Goal: Task Accomplishment & Management: Complete application form

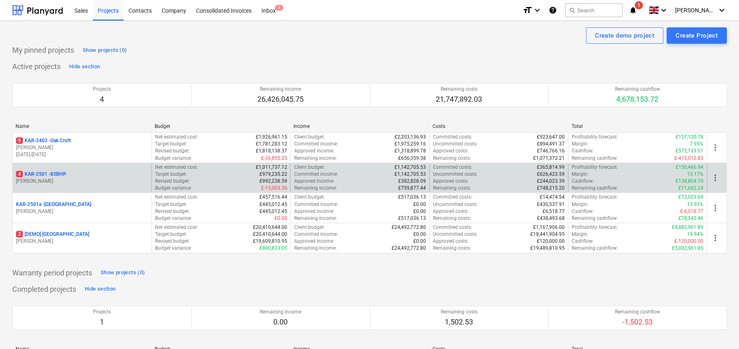
click at [56, 176] on p "4 KAR-2501 - 83BHP" at bounding box center [41, 174] width 50 height 7
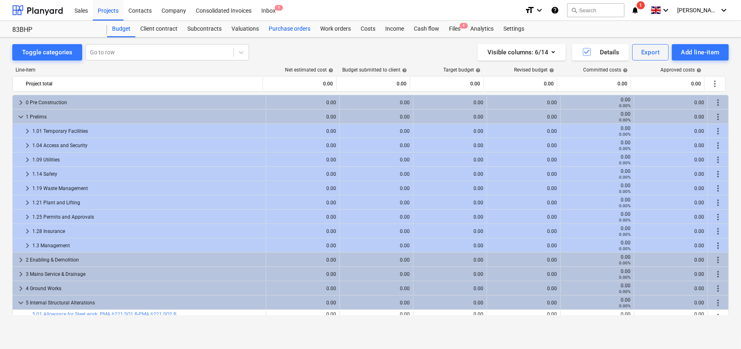
click at [289, 29] on div "Purchase orders" at bounding box center [290, 29] width 52 height 16
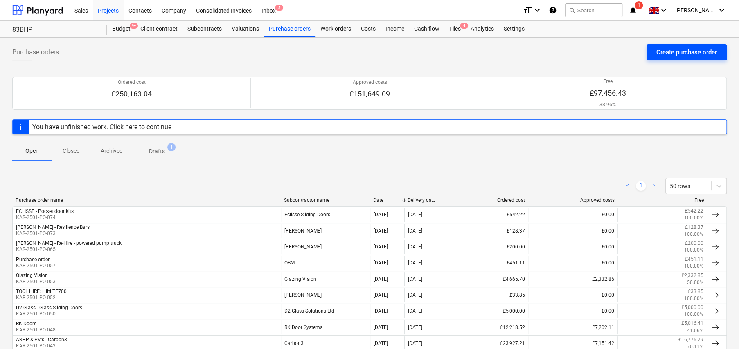
click at [674, 52] on div "Create purchase order" at bounding box center [686, 52] width 61 height 11
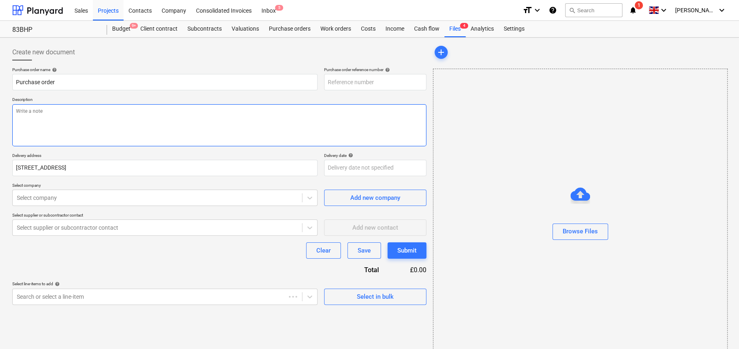
type textarea "x"
type input "KAR-2501-PO-075"
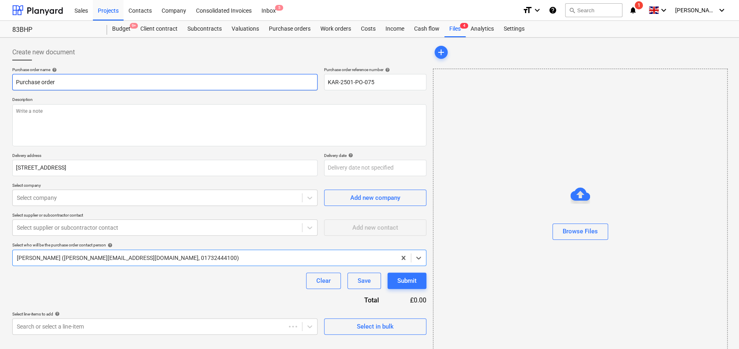
click at [100, 82] on input "Purchase order" at bounding box center [164, 82] width 305 height 16
type textarea "x"
type input "S"
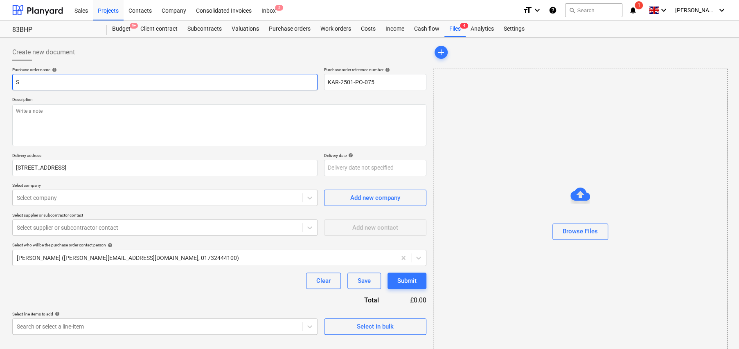
type textarea "x"
type input "SI"
type textarea "x"
type input "SIG"
type textarea "x"
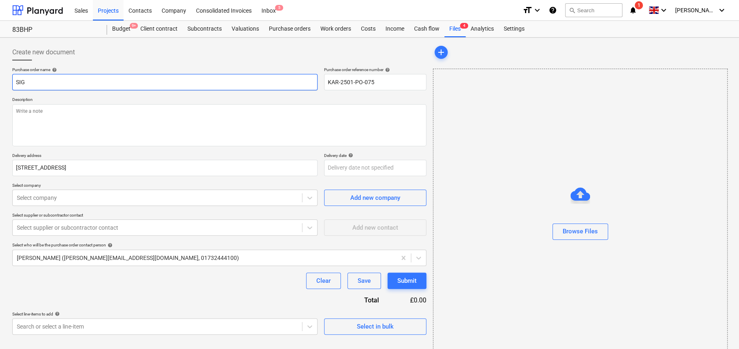
type input "SIG"
type textarea "x"
type input "SIG -"
type textarea "x"
type input "SIG -"
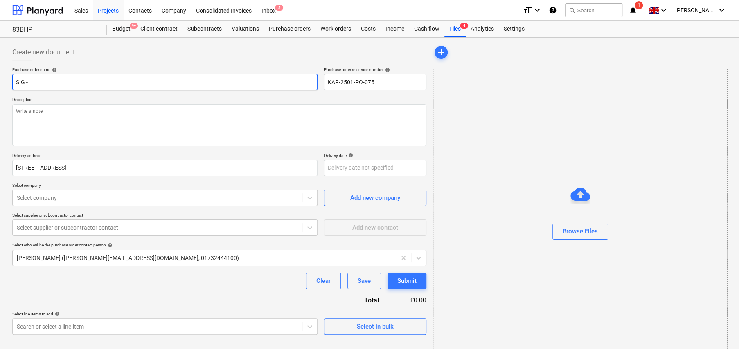
type textarea "x"
type input "SIG - R"
type textarea "x"
type input "SIG - Ro"
type textarea "x"
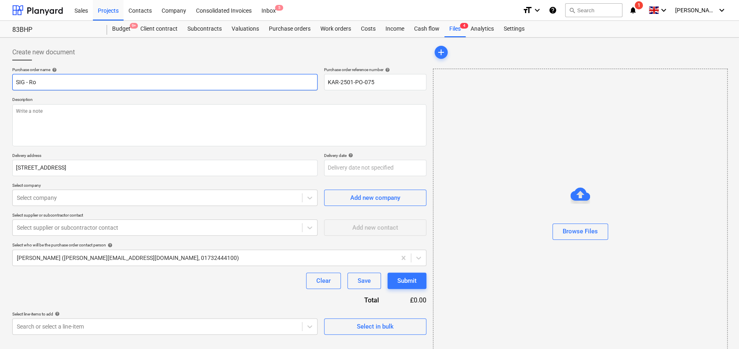
type input "SIG - Roo"
type textarea "x"
type input "SIG - Roof"
type textarea "x"
type input "SIG - Roofi"
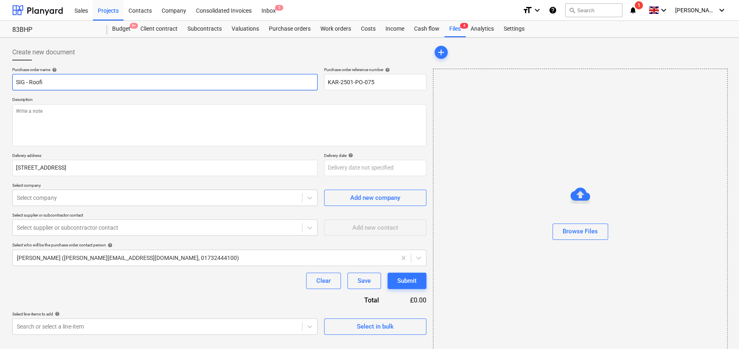
type textarea "x"
type input "SIG - Roofing"
type textarea "x"
type input "SIG - Roofing"
type textarea "x"
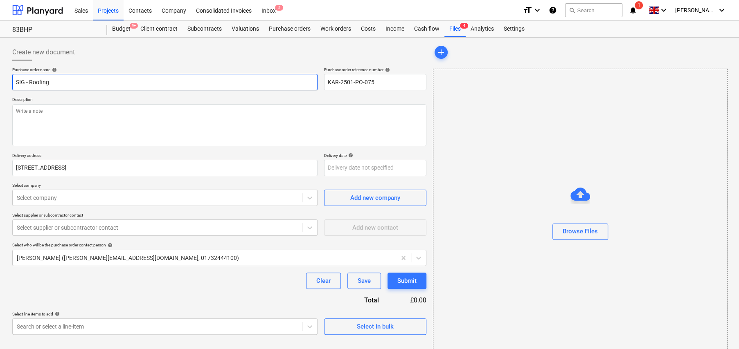
type input "SIG - Roofing E"
type textarea "x"
type input "SIG - Roofing Ex"
type textarea "x"
type input "SIG - Roofing Ext"
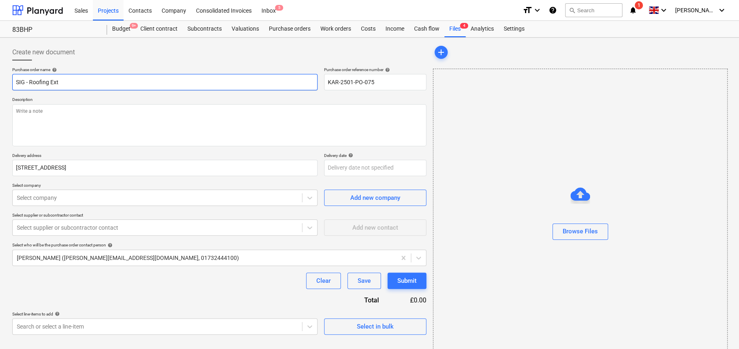
type textarea "x"
type input "SIG - Roofing Extr"
type textarea "x"
type input "SIG - Roofing Extra"
type textarea "x"
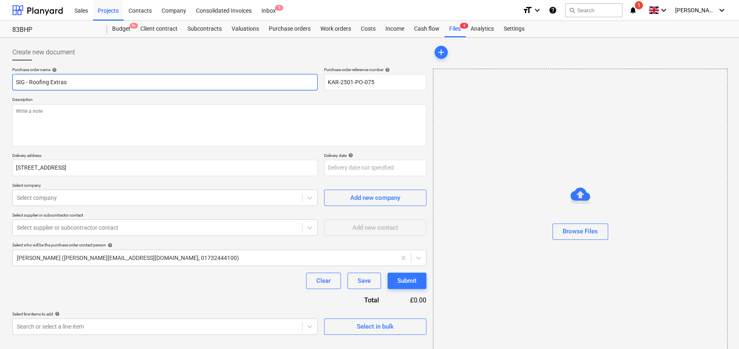
type input "SIG - Roofing Extras"
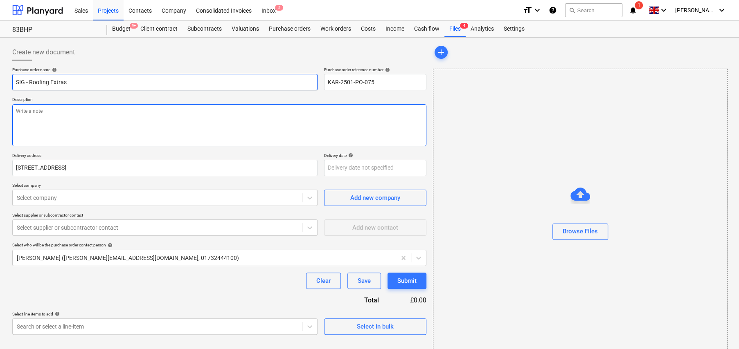
type textarea "x"
type textarea "F"
type textarea "x"
type textarea "Fo"
type textarea "x"
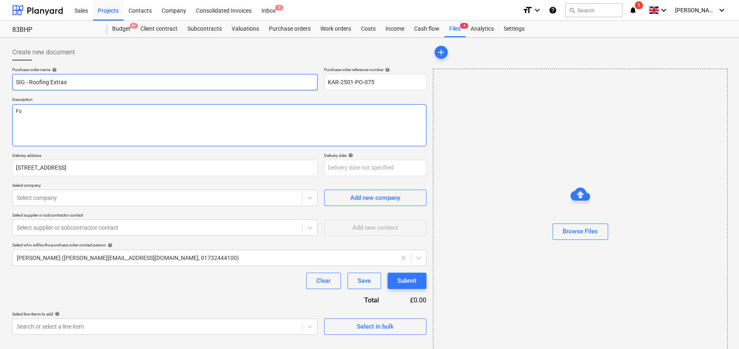
type textarea "For"
type textarea "x"
type textarea "For"
type textarea "x"
type textarea "For C"
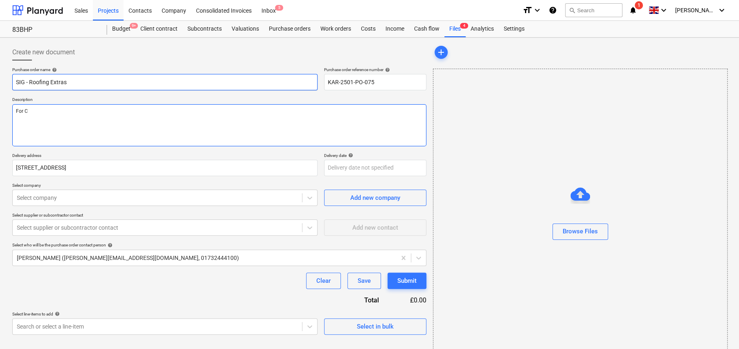
type textarea "x"
type textarea "For Co"
type textarea "x"
type textarea "For Col"
type textarea "x"
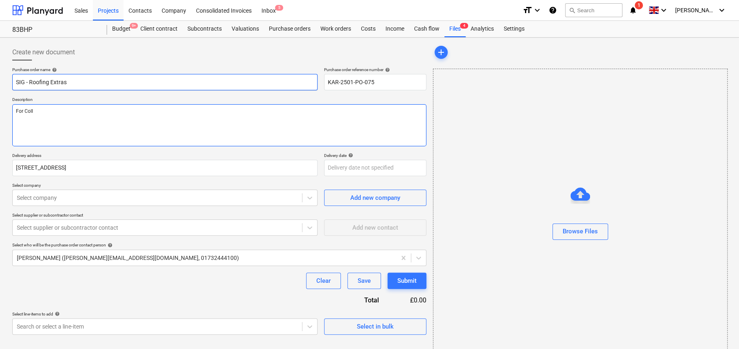
type textarea "For Colle"
type textarea "x"
type textarea "For Collec"
type textarea "x"
type textarea "For Collect"
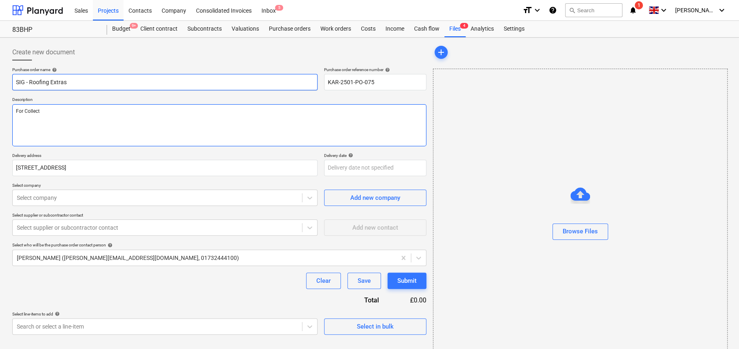
type textarea "x"
type textarea "For Collecti"
type textarea "x"
type textarea "For Collectio"
type textarea "x"
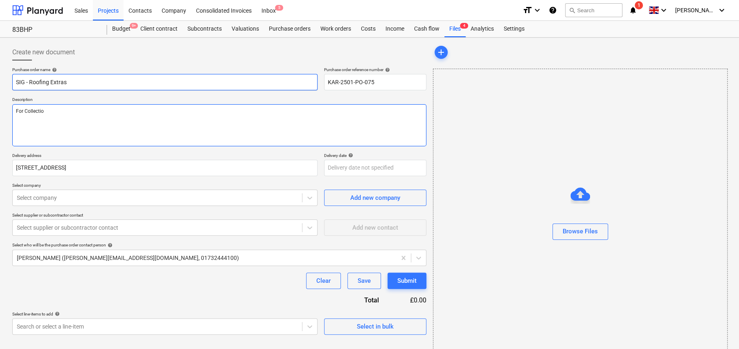
type textarea "For Collection"
type textarea "x"
type textarea "For Collection"
type textarea "x"
type textarea "For Collection b"
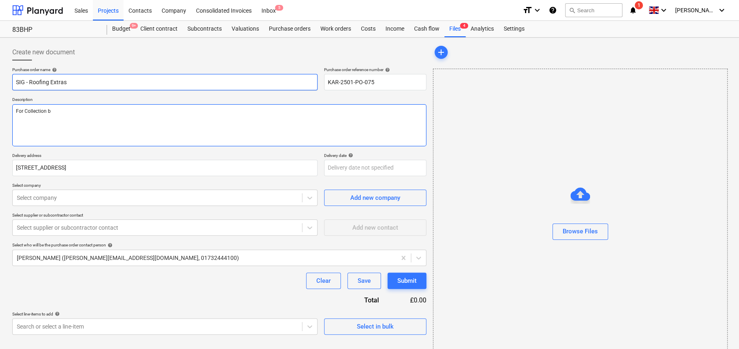
type textarea "x"
type textarea "For Collection by"
type textarea "x"
type textarea "For Collection by"
type textarea "x"
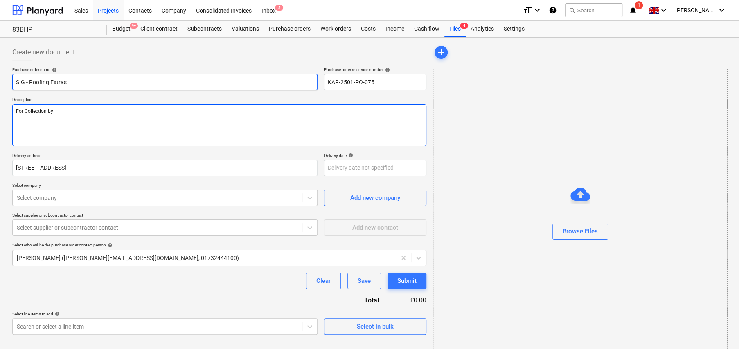
type textarea "For Collection by M"
type textarea "x"
type textarea "For Collection by Ma"
type textarea "x"
type textarea "For Collection by Mat"
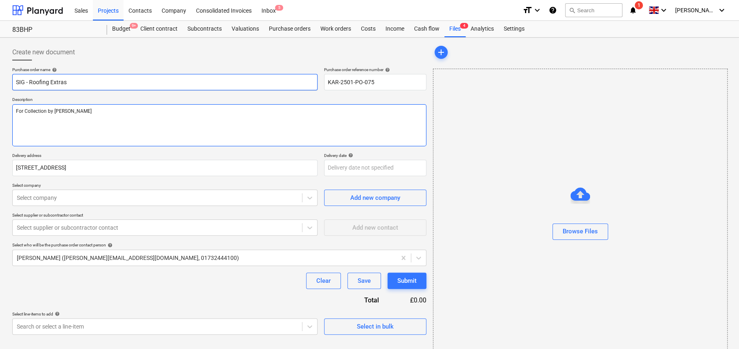
type textarea "x"
type textarea "For Collection by Matt"
type textarea "x"
type textarea "For Collection by Matt A"
type textarea "x"
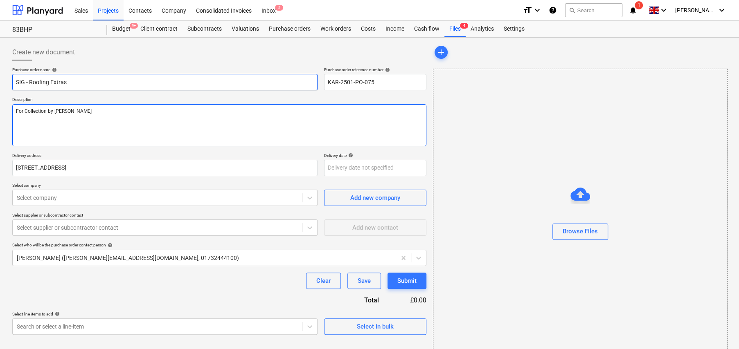
type textarea "For Collection by Matt Av"
type textarea "x"
type textarea "For Collection by Matt Avi"
type textarea "x"
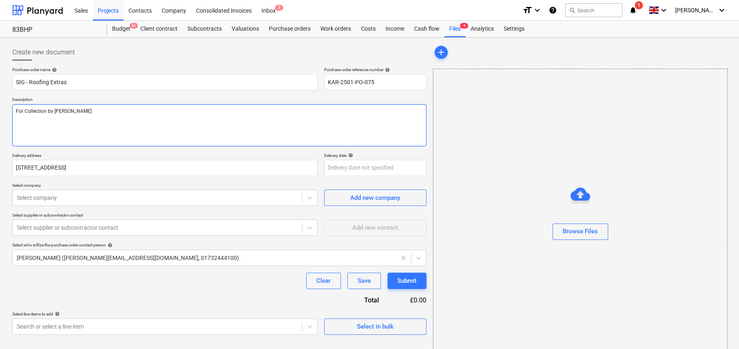
type textarea "For Collection by Matt Avis"
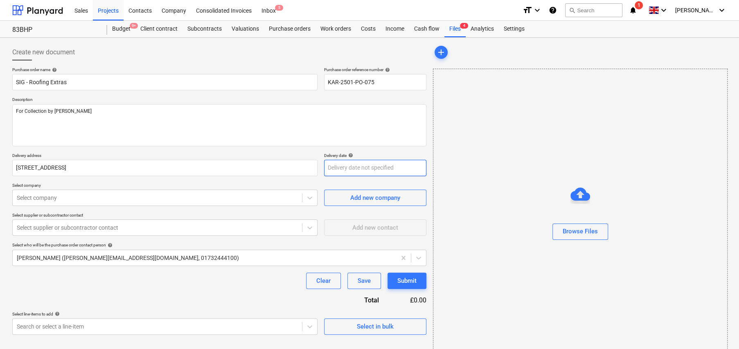
click at [354, 166] on body "Sales Projects Contacts Company Consolidated Invoices Inbox 5 format_size keybo…" at bounding box center [369, 174] width 739 height 349
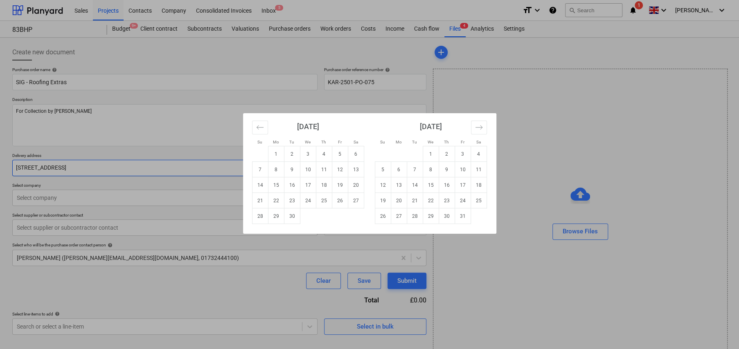
click at [291, 171] on td "9" at bounding box center [292, 170] width 16 height 16
type textarea "x"
type input "09 Sep 2025"
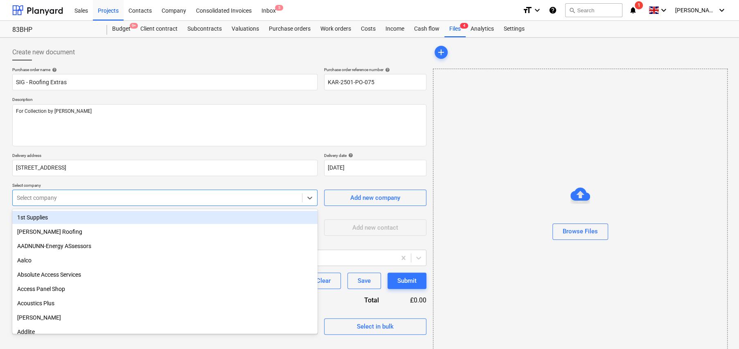
click at [123, 198] on div at bounding box center [157, 198] width 281 height 8
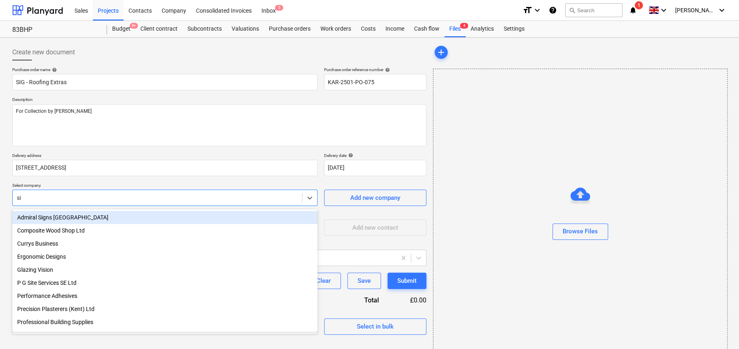
type input "sig"
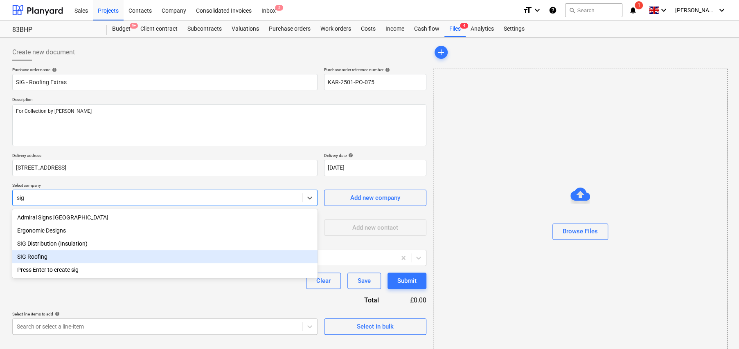
type textarea "x"
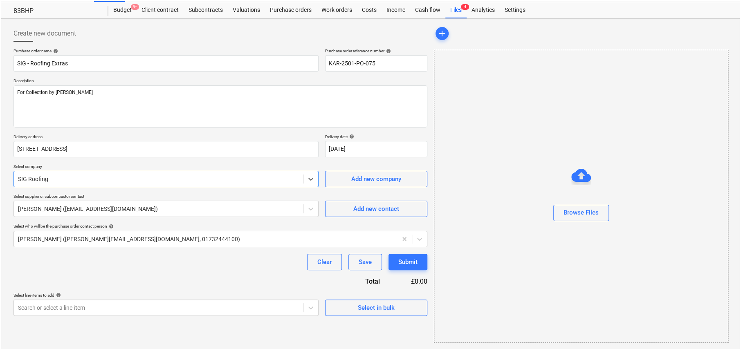
scroll to position [19, 0]
click at [382, 307] on div "Select in bulk" at bounding box center [375, 307] width 37 height 11
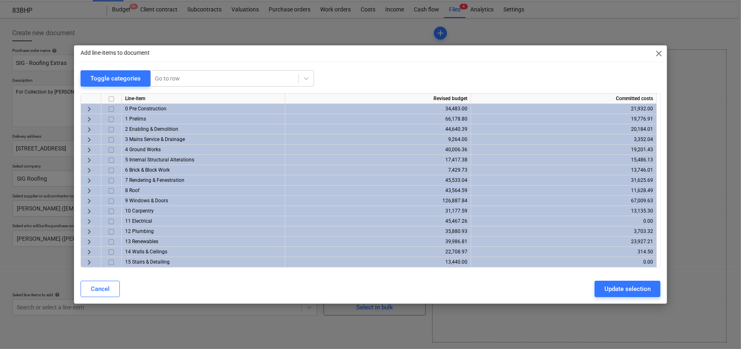
click at [87, 189] on span "keyboard_arrow_right" at bounding box center [89, 191] width 10 height 10
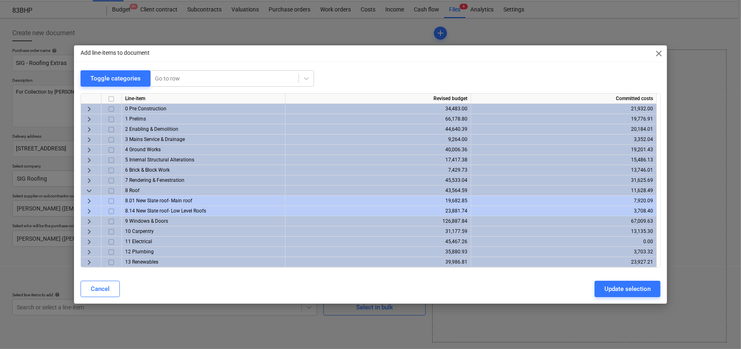
click at [86, 199] on span "keyboard_arrow_right" at bounding box center [89, 201] width 10 height 10
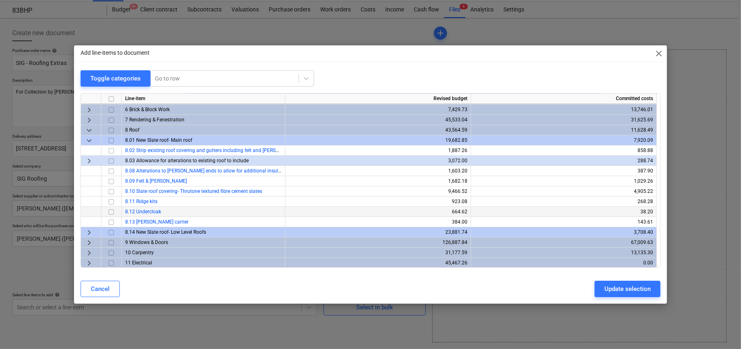
scroll to position [41, 0]
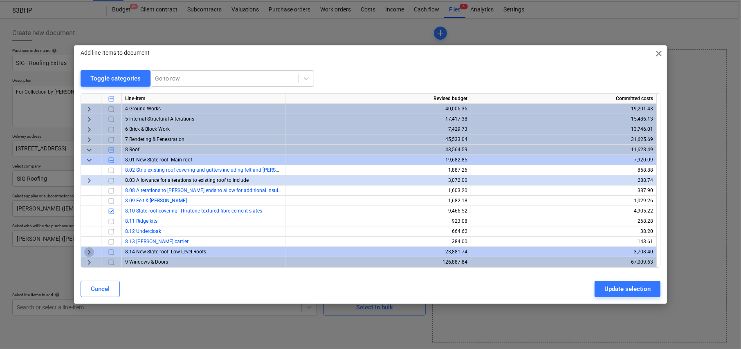
click at [89, 250] on span "keyboard_arrow_right" at bounding box center [89, 252] width 10 height 10
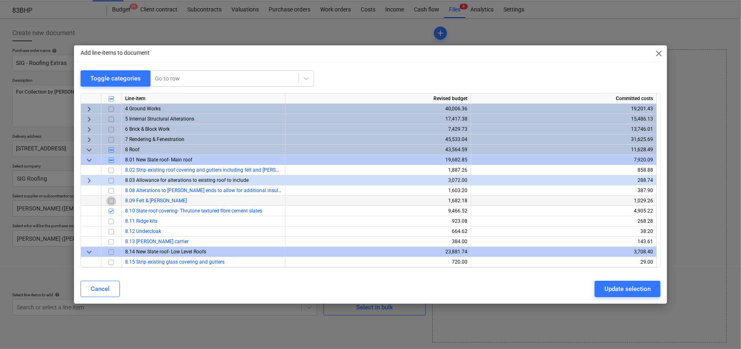
click at [109, 201] on input "checkbox" at bounding box center [111, 201] width 10 height 10
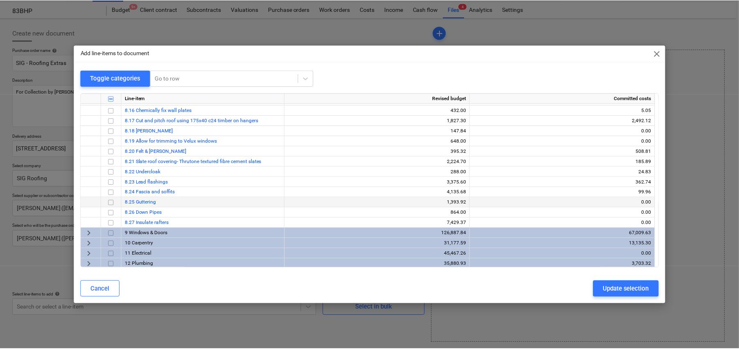
scroll to position [205, 0]
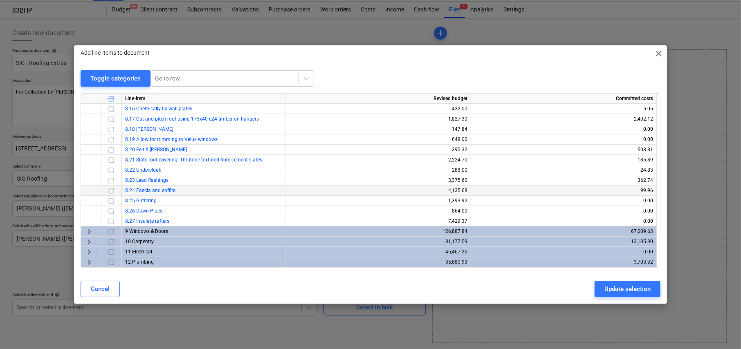
click at [111, 189] on input "checkbox" at bounding box center [111, 191] width 10 height 10
click at [637, 287] on div "Update selection" at bounding box center [628, 289] width 46 height 11
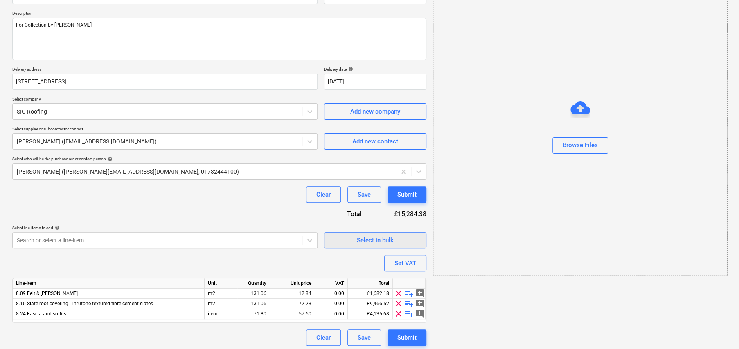
scroll to position [89, 0]
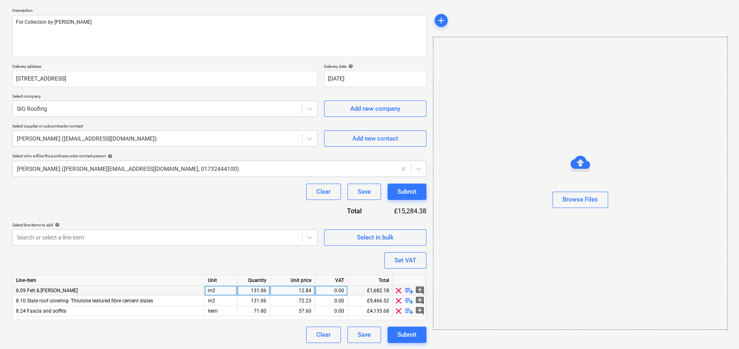
click at [411, 288] on span "playlist_add" at bounding box center [409, 291] width 10 height 10
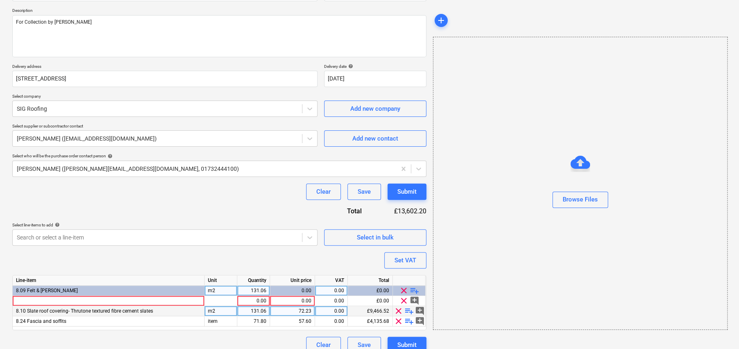
click at [410, 307] on span "playlist_add" at bounding box center [409, 311] width 10 height 10
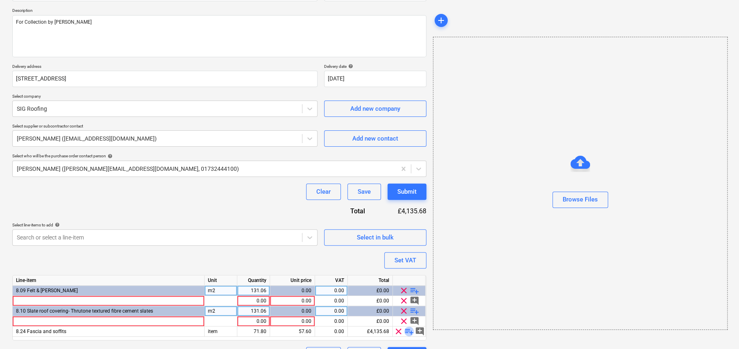
click at [409, 330] on span "playlist_add" at bounding box center [409, 332] width 10 height 10
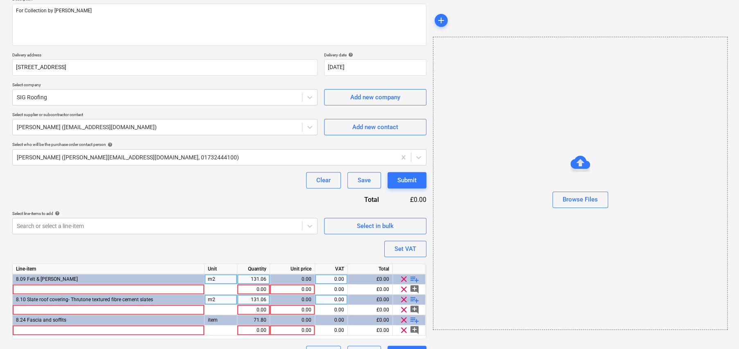
scroll to position [120, 0]
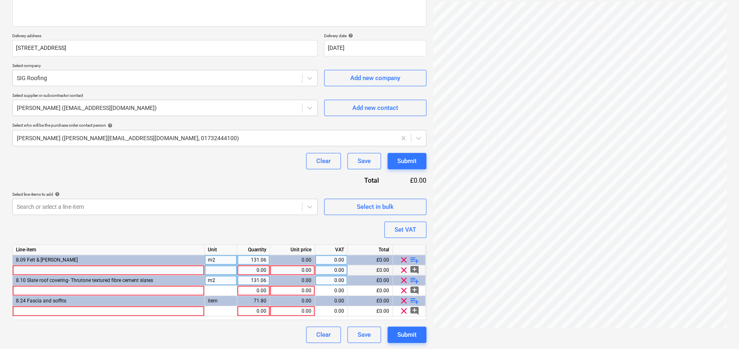
click at [68, 270] on div at bounding box center [109, 270] width 192 height 10
type textarea "x"
type input "SRT Premium GOLD Roofing Batten BS 67.50 HM 56.70* S 5534:2014+A2:2018 25mm x 5…"
type textarea "x"
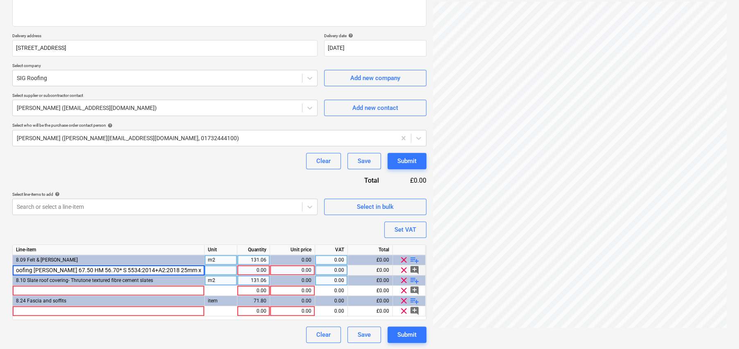
scroll to position [0, 52]
type input "SRT Premium GOLD Roofing Batten BS 5534:2014+A2:2018 25mm x 50mm PEFC 10725085"
type textarea "x"
type input "LM"
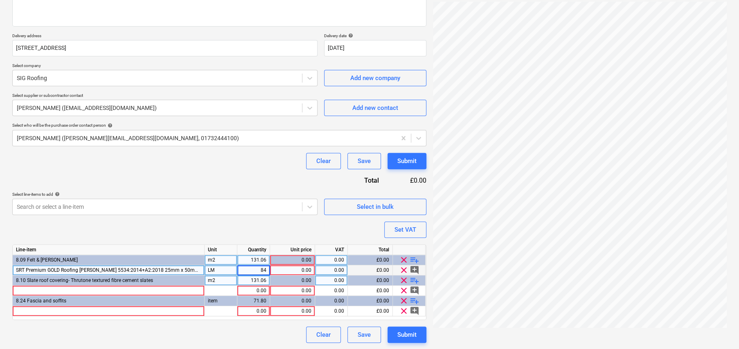
type textarea "x"
type input "67.50"
type textarea "x"
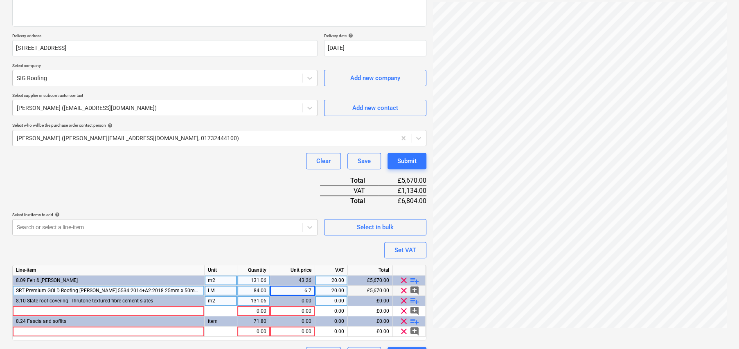
type input "6.75"
type textarea "x"
type input ".675"
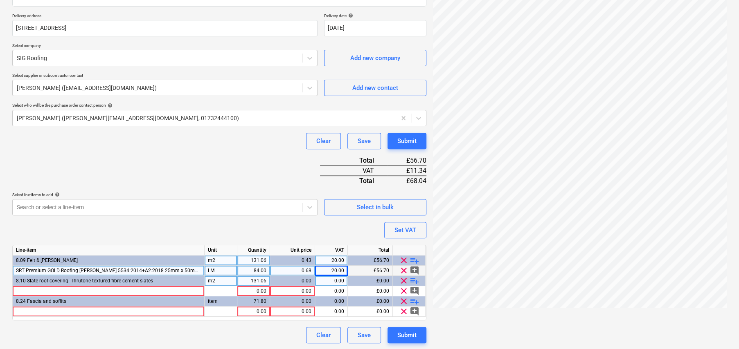
scroll to position [140, 0]
click at [172, 288] on div at bounding box center [109, 291] width 192 height 10
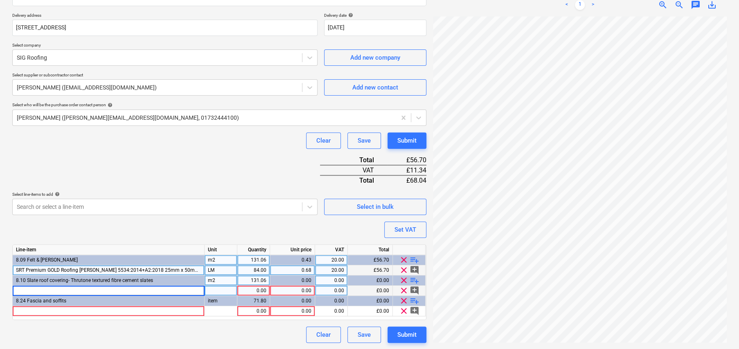
type textarea "x"
type input "Etex Cedral Thrutone Smooth NT 600mm x 600mm Blue/Black NC 10678040"
type textarea "x"
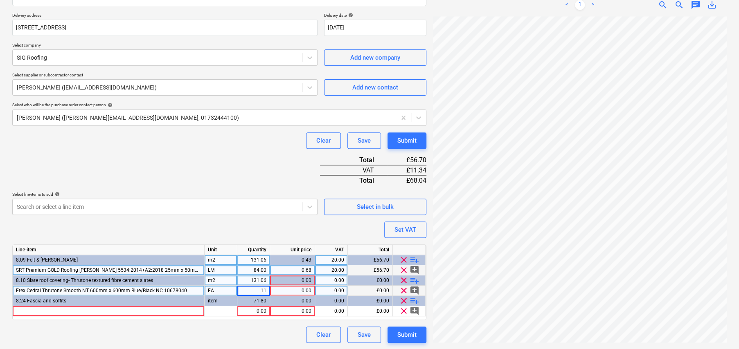
type input "110"
type textarea "x"
type input "2.66"
type textarea "x"
type input "20"
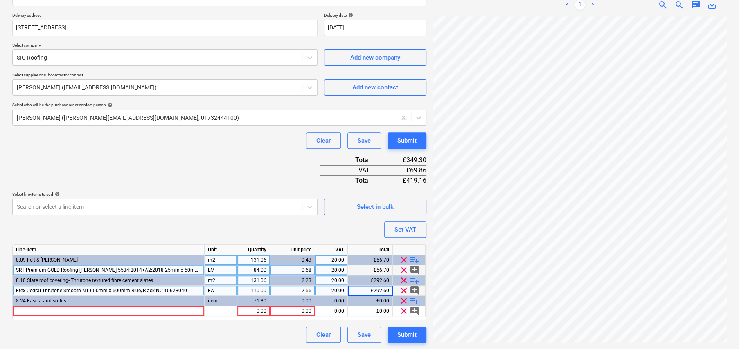
click at [413, 279] on span "playlist_add" at bounding box center [414, 281] width 10 height 10
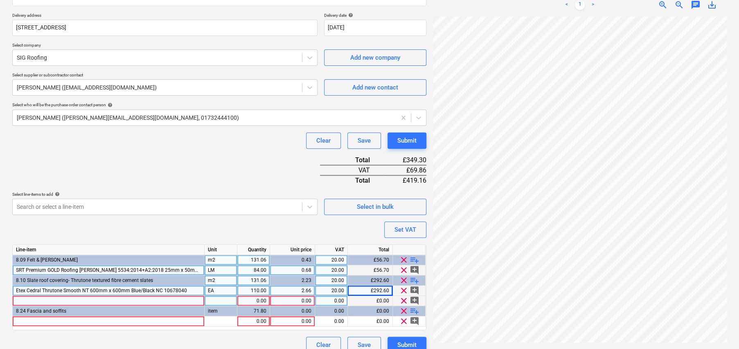
type textarea "x"
click at [180, 300] on div at bounding box center [109, 301] width 192 height 10
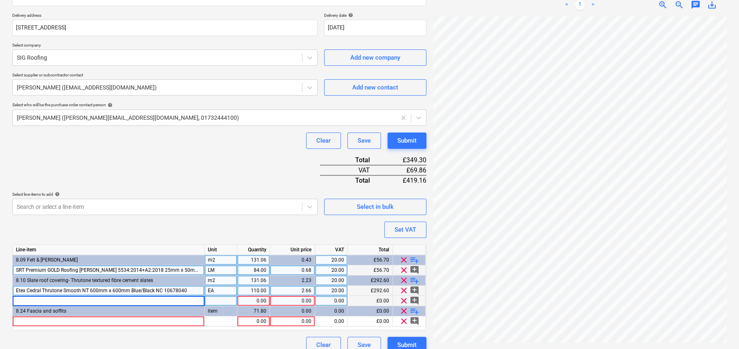
type input "Kytun C02BL Slate Dry Verge (T2) 17.00 EA 68.00* S 18mm x 3m Alu Black 10290573"
type textarea "x"
type input "Kytun C02BL Slate Dry Verge (T2) 18mm x 3m Alu Black 10290573"
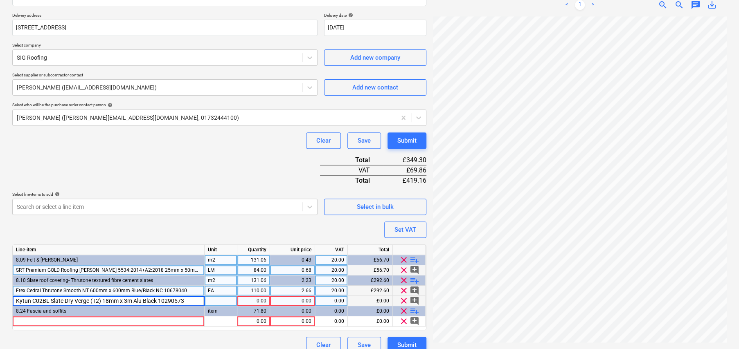
type textarea "x"
type input "EA"
type textarea "x"
type input "17"
type textarea "x"
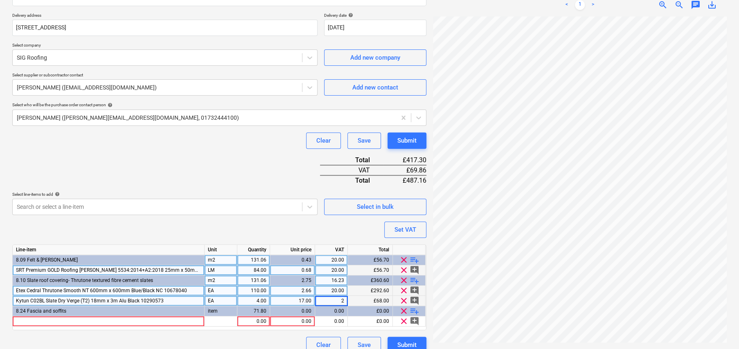
type input "20"
click at [121, 319] on div at bounding box center [109, 322] width 192 height 10
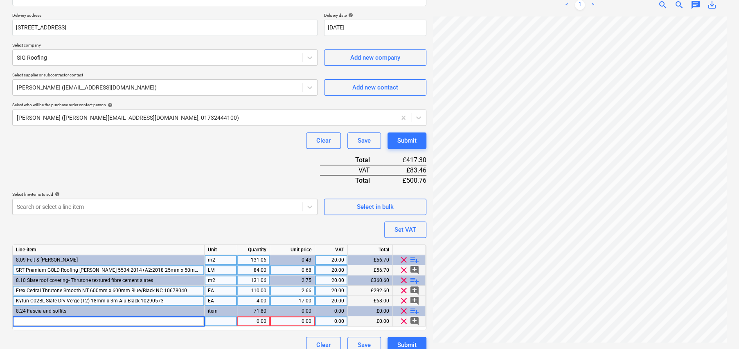
type textarea "x"
type input "FIX-R Over Fascia Vent 25mm x 1m Black 10696197"
type textarea "x"
type input "NO"
type textarea "x"
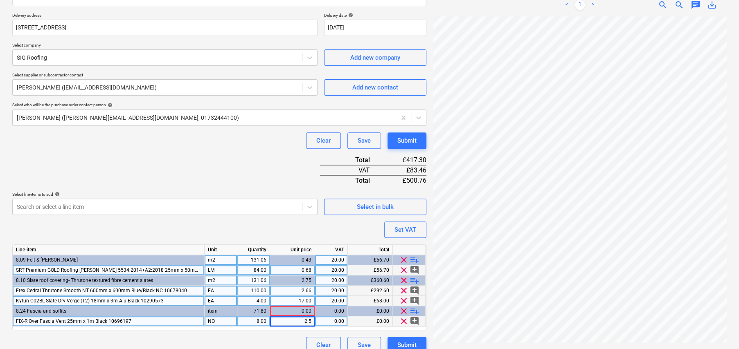
type input "2.59"
type textarea "x"
type input "20"
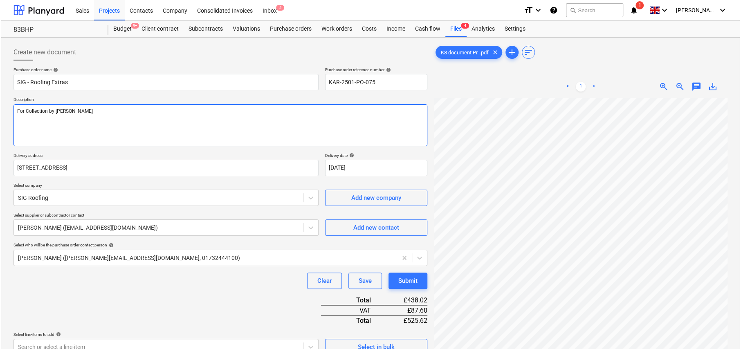
scroll to position [150, 0]
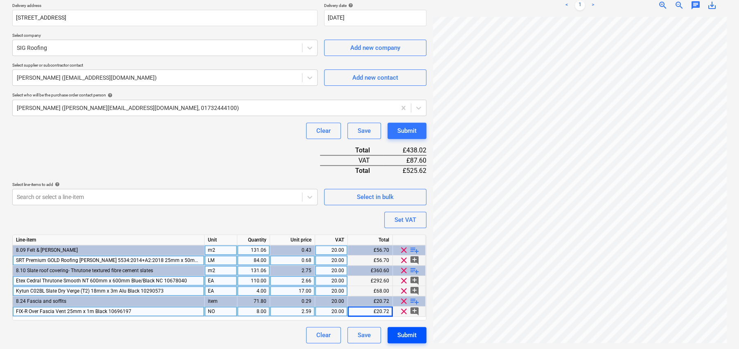
click at [402, 333] on div "Submit" at bounding box center [406, 335] width 19 height 11
type textarea "x"
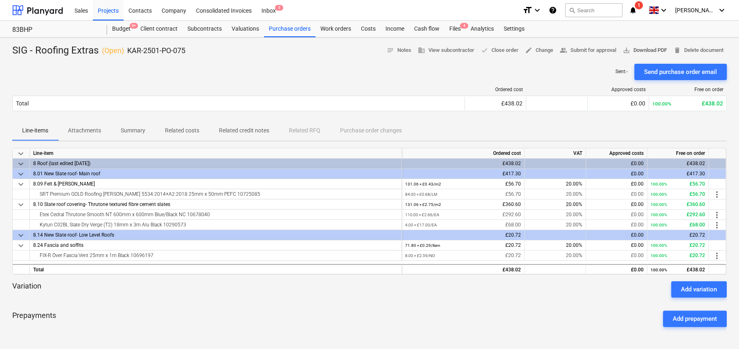
click at [646, 51] on span "save_alt Download PDF" at bounding box center [645, 50] width 44 height 9
click at [632, 49] on span "save_alt Download PDF" at bounding box center [645, 50] width 44 height 9
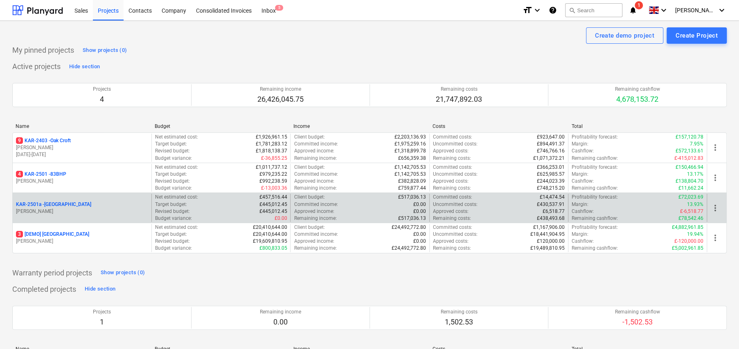
click at [64, 204] on p "KAR-2501a - [GEOGRAPHIC_DATA]" at bounding box center [53, 204] width 75 height 7
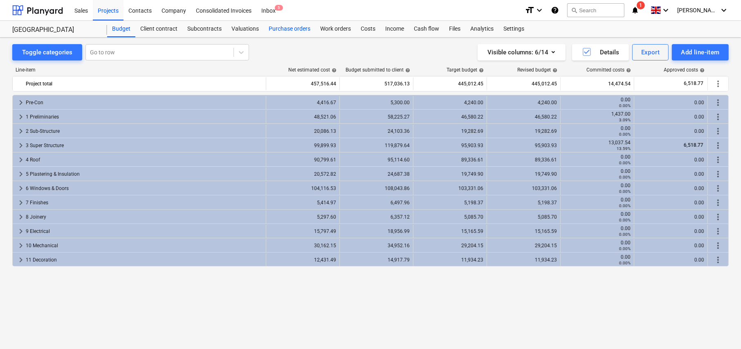
click at [294, 29] on div "Purchase orders" at bounding box center [290, 29] width 52 height 16
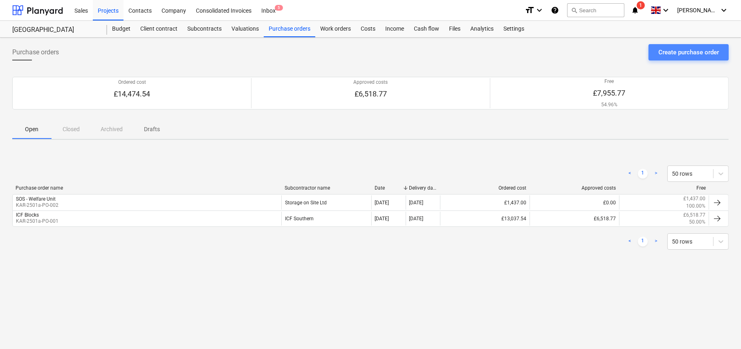
click at [679, 51] on div "Create purchase order" at bounding box center [689, 52] width 61 height 11
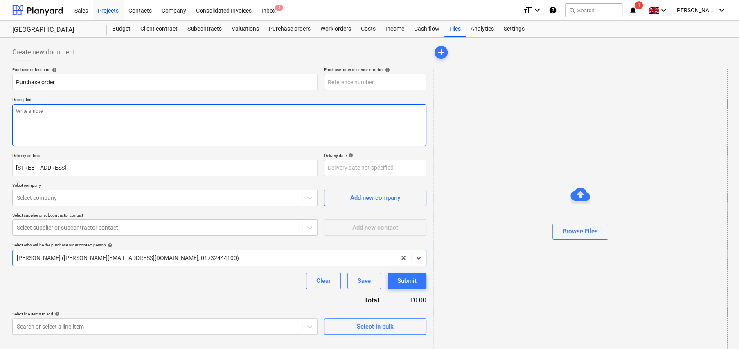
type textarea "x"
type input "KAR-2501a-PO-003"
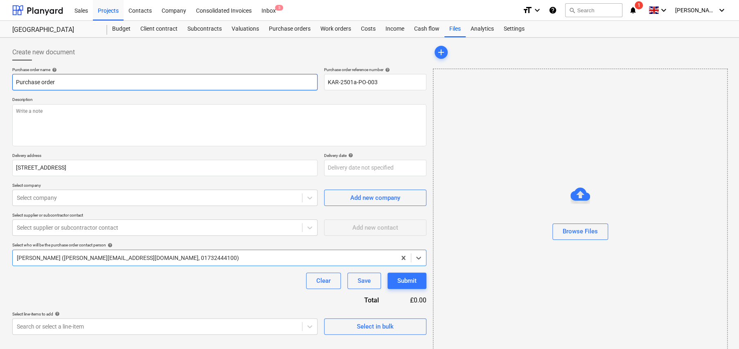
click at [67, 83] on input "Purchase order" at bounding box center [164, 82] width 305 height 16
type textarea "x"
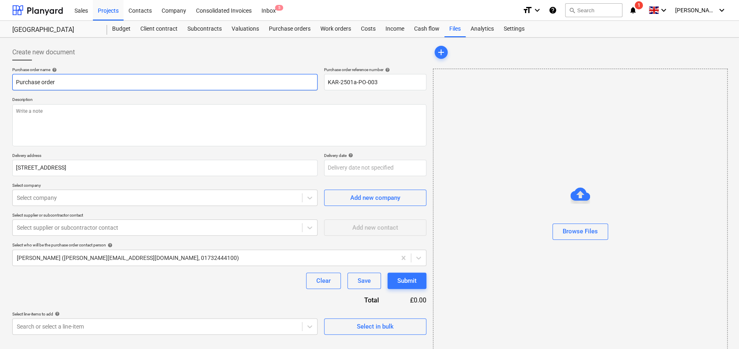
type input "D"
type textarea "x"
type input "Da"
type textarea "x"
type input "Dav"
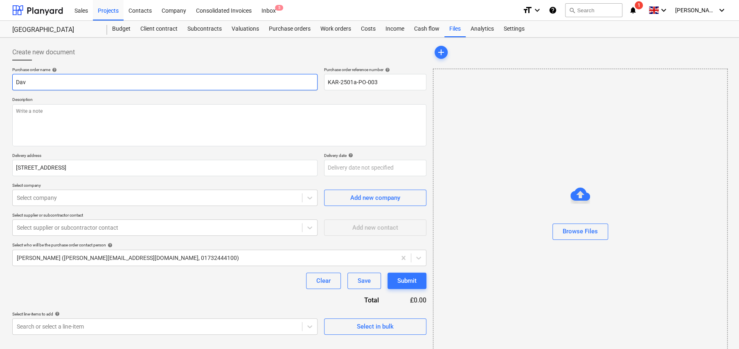
type textarea "x"
type input "DavL"
type textarea "x"
type input "DavLA"
type textarea "x"
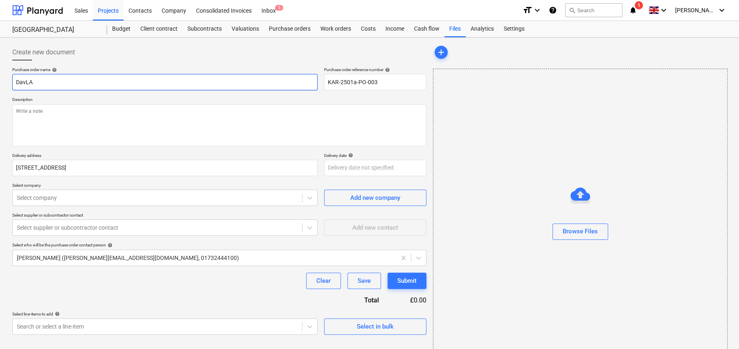
type input "DavLAv"
type textarea "x"
type input "DavLA"
type textarea "x"
type input "DavL"
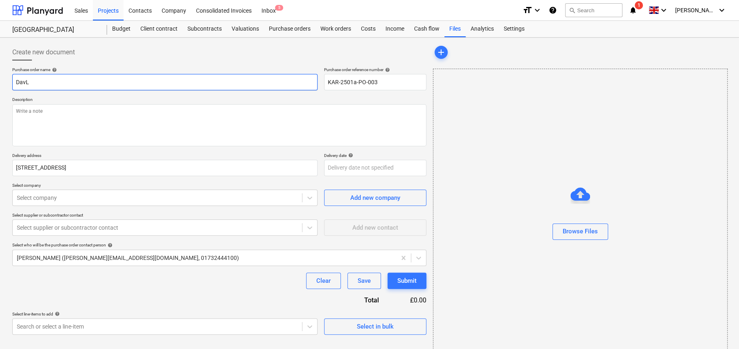
type textarea "x"
type input "DavLa"
type textarea "x"
type input "DavLav"
type textarea "x"
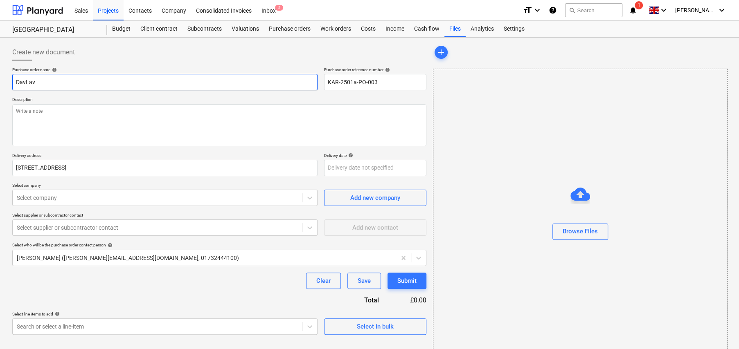
type input "DavLav"
type textarea "x"
type input "DavLav -"
type textarea "x"
type input "DavLav -"
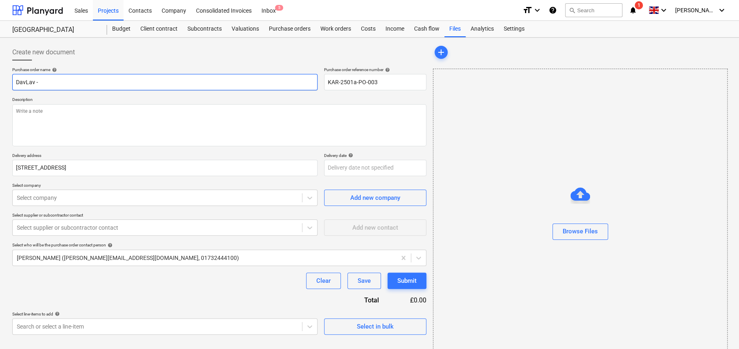
type textarea "x"
type input "DavLav - W"
type textarea "x"
type input "DavLav - We"
type textarea "x"
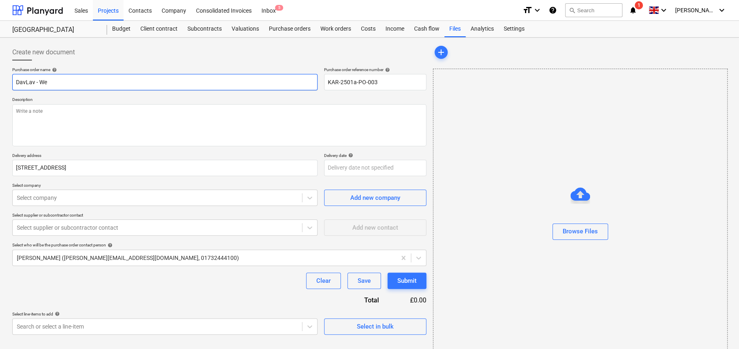
type input "DavLav - Wel"
type textarea "x"
type input "DavLav - Welf"
type textarea "x"
type input "DavLav - Welfa"
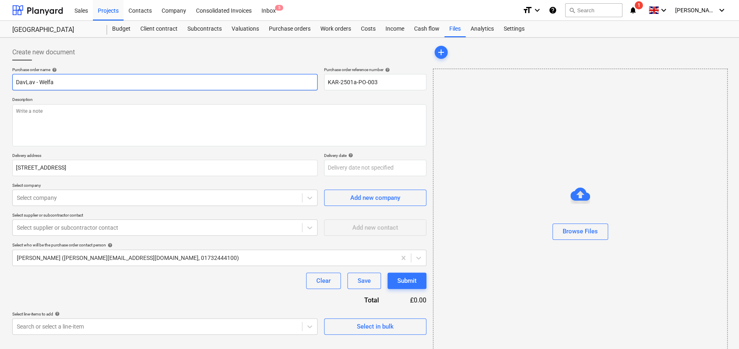
type textarea "x"
type input "DavLav - Welfar"
type textarea "x"
type input "DavLav - Welfare"
type textarea "x"
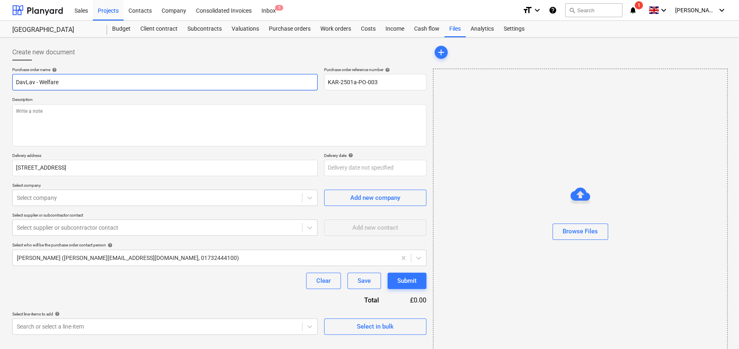
type input "DavLav - Welfare;"
type textarea "x"
type input "DavLav - Welfare;"
type textarea "x"
type input "DavLav - Welfare; T"
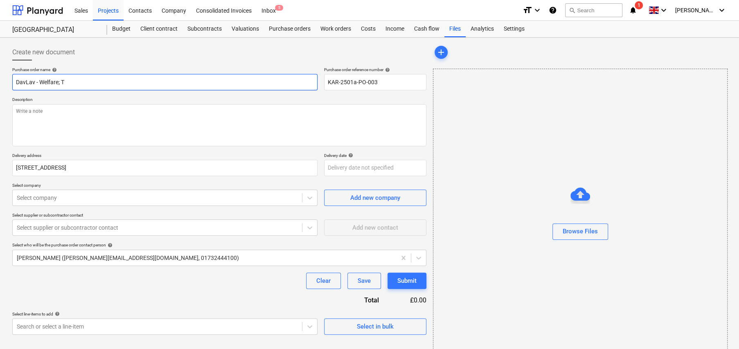
type textarea "x"
type input "DavLav - Welfare; To"
type textarea "x"
type input "DavLav - Welfare; Toi"
type textarea "x"
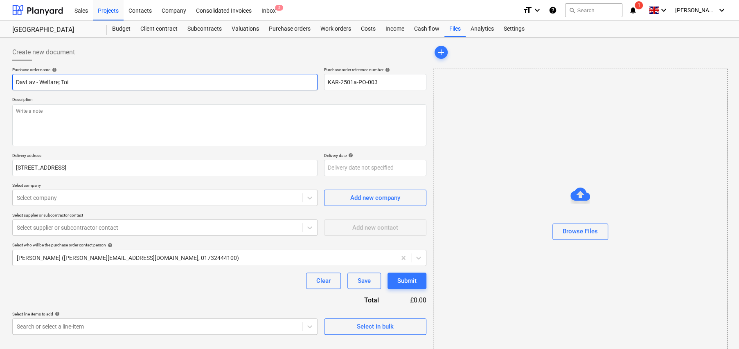
type input "DavLav - Welfare; Toil"
type textarea "x"
type input "DavLav - Welfare; Toile"
type textarea "x"
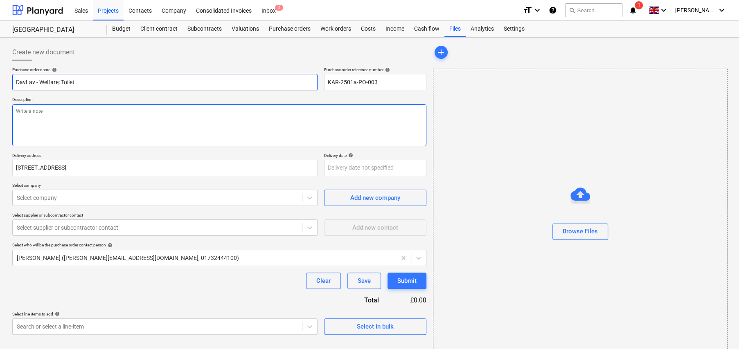
type input "DavLav - Welfare; Toilet"
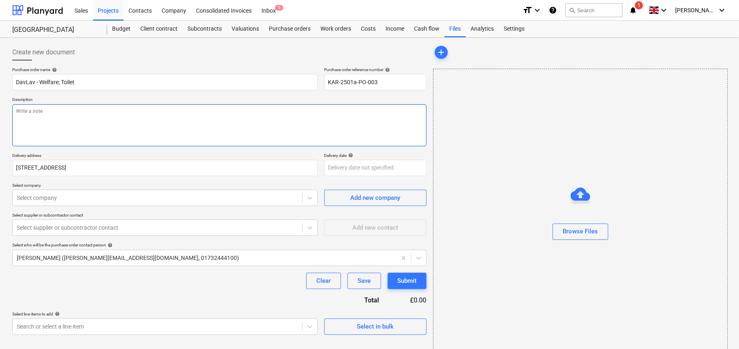
click at [88, 113] on textarea at bounding box center [219, 125] width 414 height 42
type textarea "x"
type textarea "F"
type textarea "x"
type textarea "Fo"
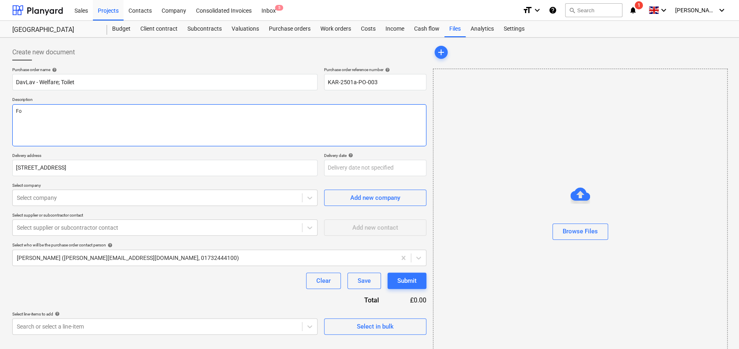
type textarea "x"
type textarea "For"
type textarea "x"
type textarea "For"
type textarea "x"
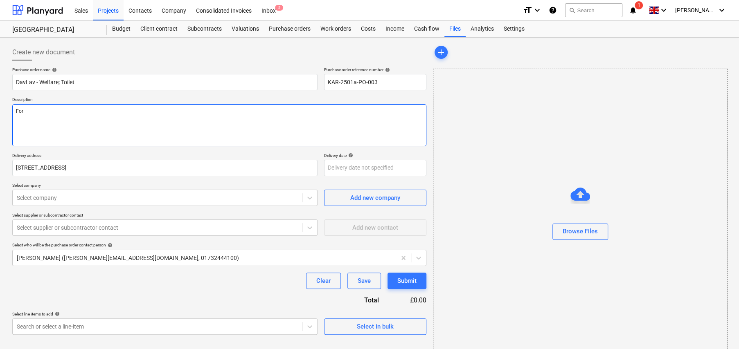
type textarea "For d"
type textarea "x"
type textarea "For de"
type textarea "x"
type textarea "For del"
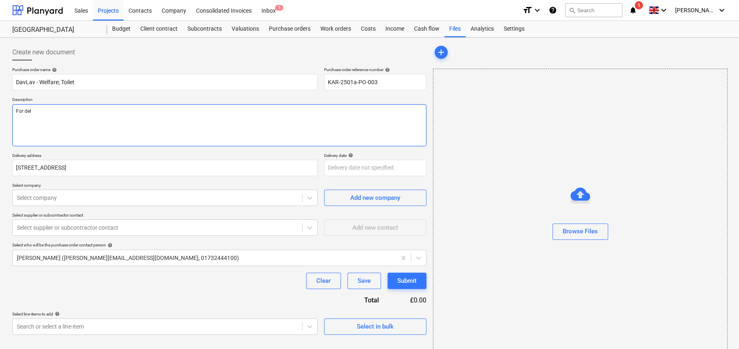
type textarea "x"
type textarea "For deli"
type textarea "x"
type textarea "For deliv"
type textarea "x"
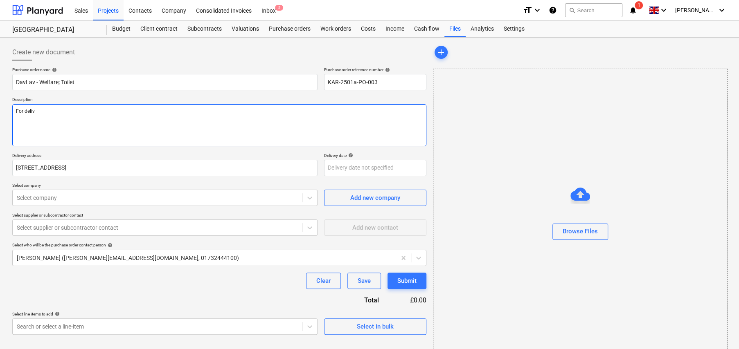
type textarea "For delive"
type textarea "x"
type textarea "For deliver"
type textarea "x"
type textarea "For delivery"
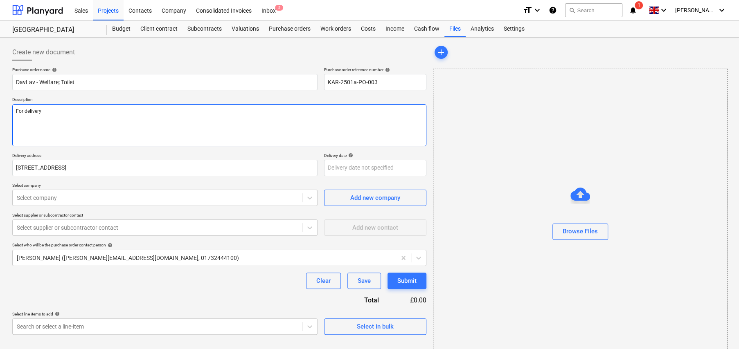
type textarea "x"
type textarea "For delivery"
type textarea "x"
type textarea "For delivery t"
type textarea "x"
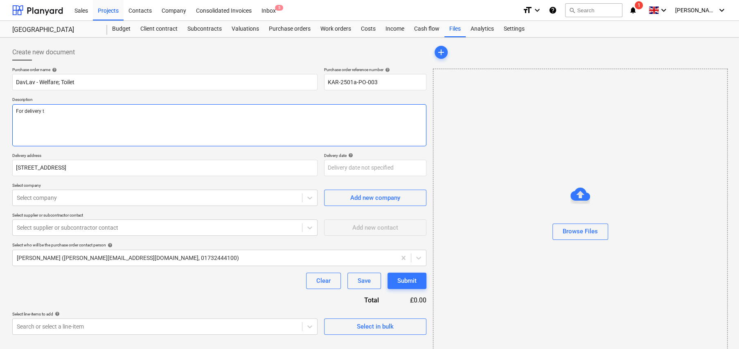
type textarea "For delivery to"
type textarea "x"
type textarea "For delivery to"
type textarea "x"
type textarea "For delivery to s"
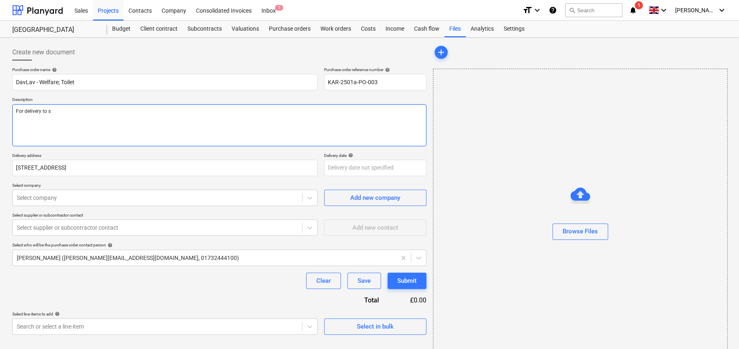
type textarea "x"
type textarea "For delivery to si"
type textarea "x"
type textarea "For delivery to sit"
type textarea "x"
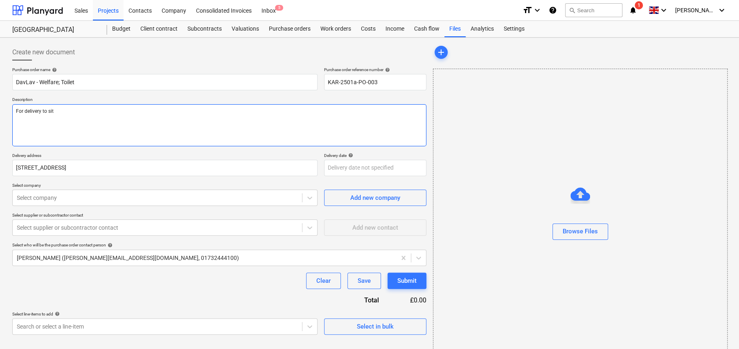
type textarea "For delivery to site"
type textarea "x"
type textarea "For delivery to site"
type textarea "x"
type textarea "For delivery to site b"
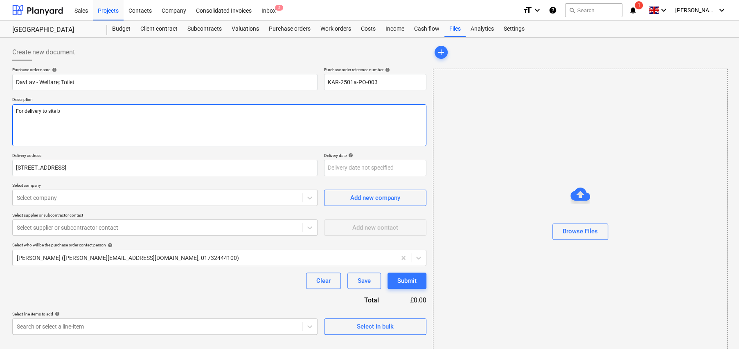
type textarea "x"
type textarea "For delivery to site by"
type textarea "x"
type textarea "For delivery to site by"
type textarea "x"
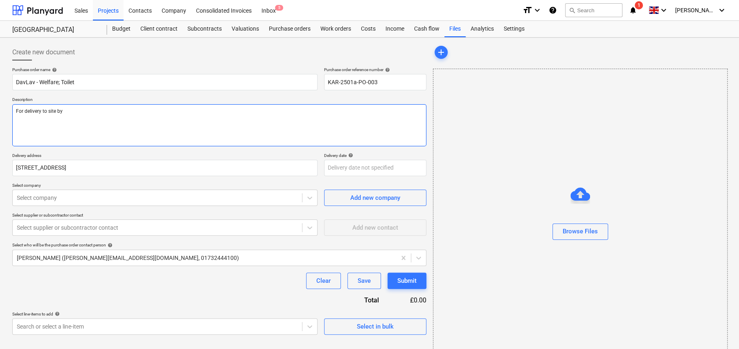
type textarea "For delivery to site by 2"
type textarea "x"
type textarea "For delivery to site by 24"
type textarea "x"
type textarea "For delivery to site by 24t"
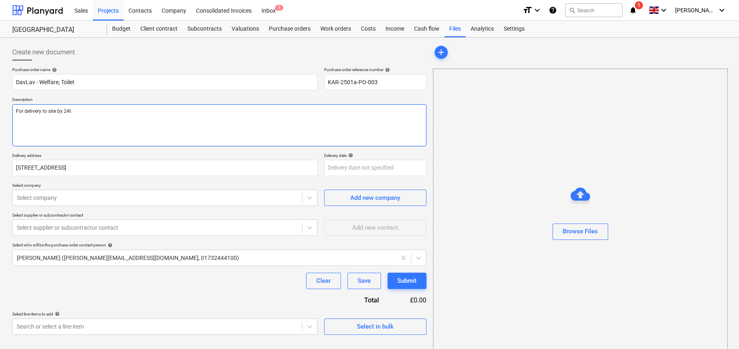
type textarea "x"
type textarea "For delivery to site by 24th"
type textarea "x"
type textarea "For delivery to site by 24t"
type textarea "x"
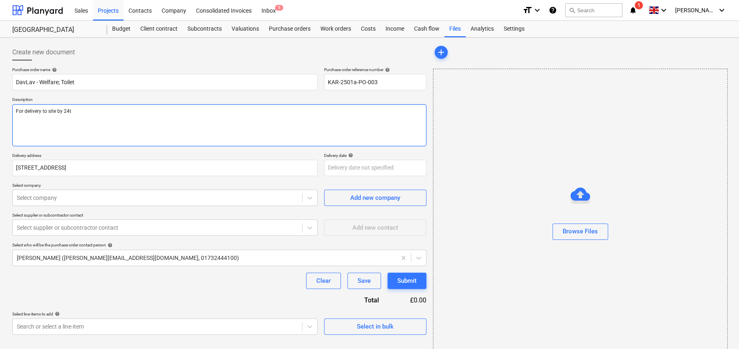
type textarea "For delivery to site by 24"
type textarea "x"
type textarea "For delivery to site by 2"
type textarea "x"
type textarea "For delivery to site by 23"
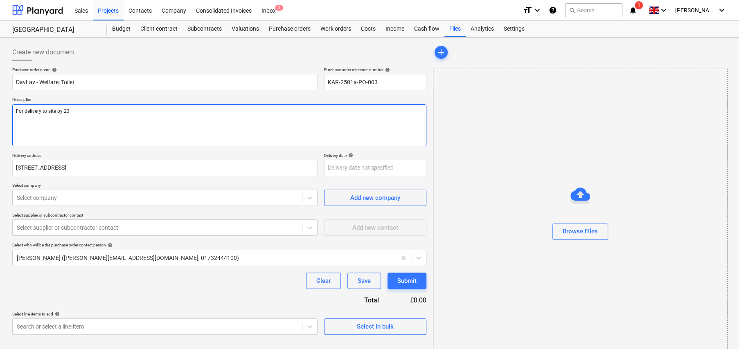
type textarea "x"
type textarea "For delivery to site by 2"
type textarea "x"
type textarea "For delivery to site by 22"
type textarea "x"
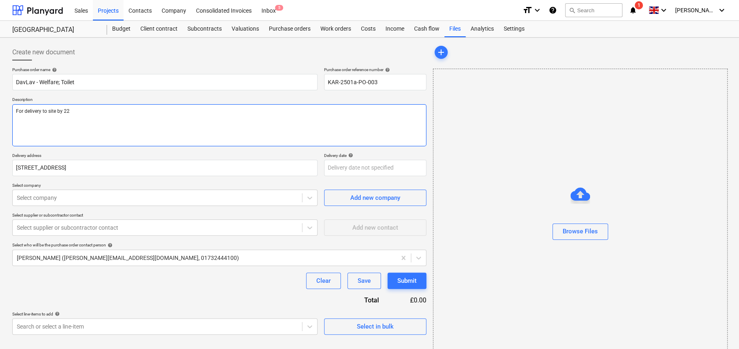
type textarea "For delivery to site by 22n"
type textarea "x"
type textarea "For delivery to site by 22nd"
type textarea "x"
type textarea "For delivery to site by 22nd"
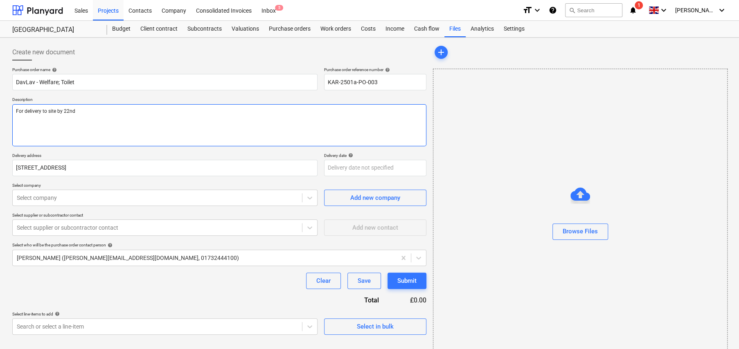
type textarea "x"
type textarea "For delivery to site by 22nd S"
type textarea "x"
type textarea "For delivery to site by 22nd Se"
type textarea "x"
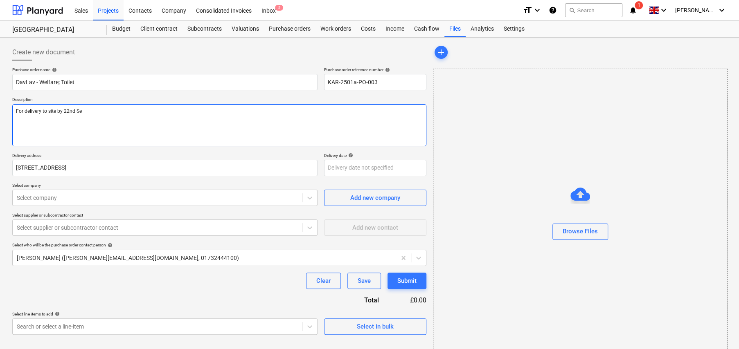
type textarea "For delivery to site by [DATE]"
type textarea "x"
type textarea "For delivery to site by [DATE]"
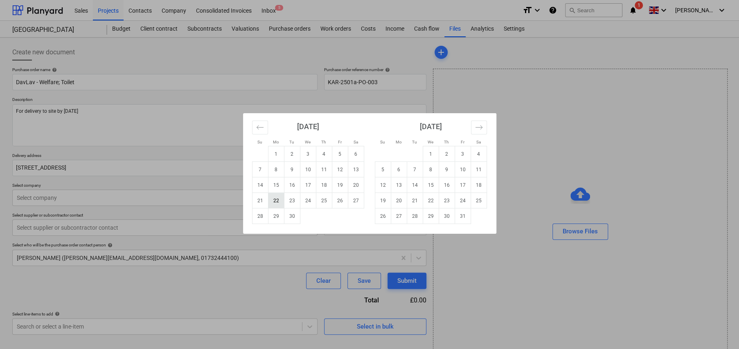
click at [277, 198] on td "22" at bounding box center [276, 201] width 16 height 16
type textarea "x"
type input "[DATE]"
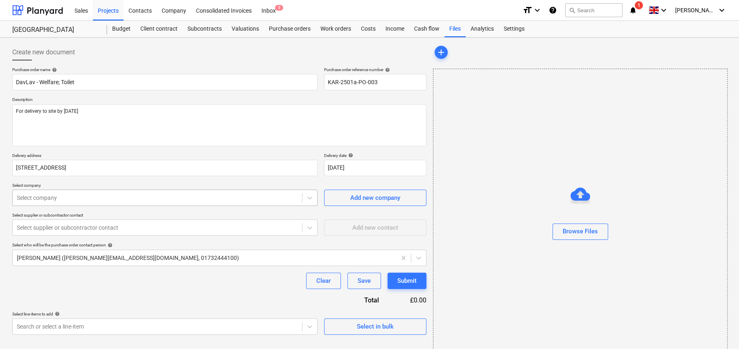
click at [98, 196] on div at bounding box center [157, 198] width 281 height 8
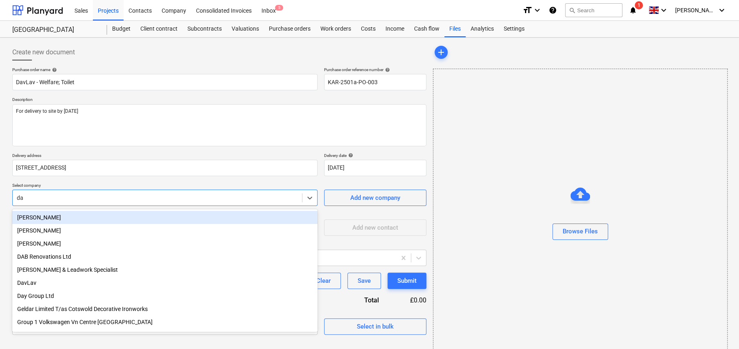
type input "dav"
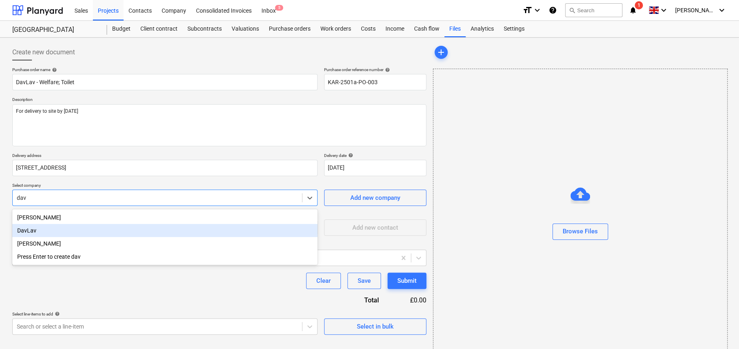
click at [36, 230] on div "DavLav" at bounding box center [164, 230] width 305 height 13
type textarea "x"
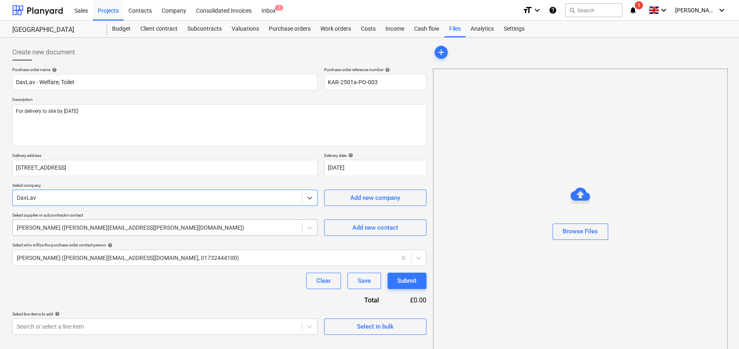
click at [51, 226] on div at bounding box center [157, 228] width 281 height 8
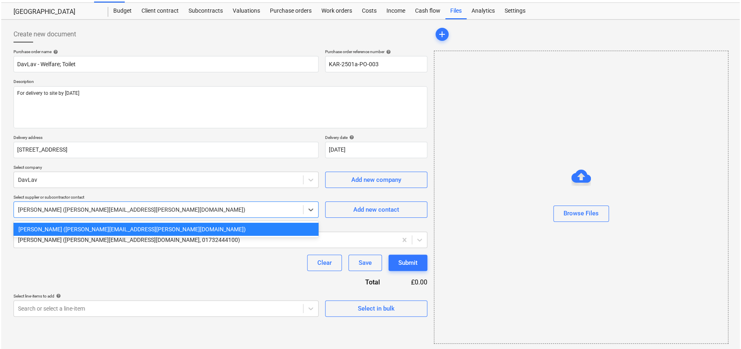
scroll to position [19, 0]
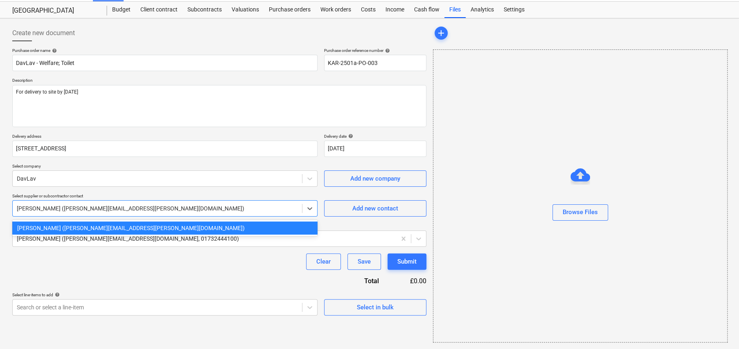
click at [187, 261] on div "Clear Save Submit" at bounding box center [219, 262] width 414 height 16
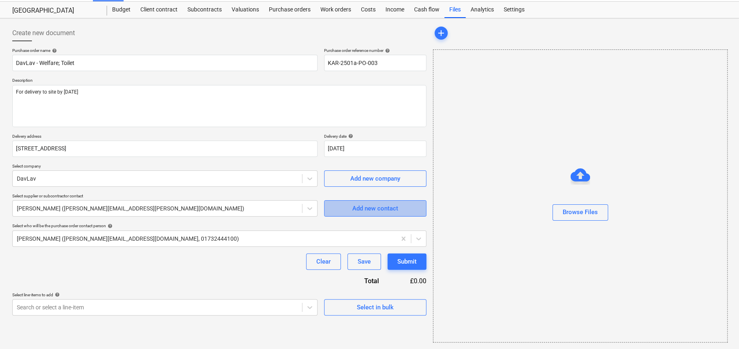
click at [379, 209] on div "Add new contact" at bounding box center [375, 208] width 46 height 11
type textarea "x"
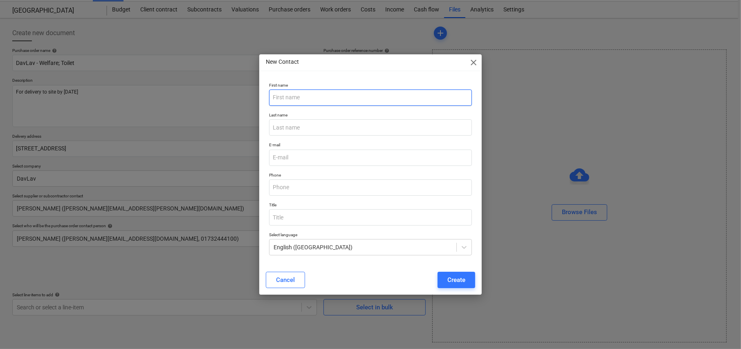
click at [324, 97] on input "text" at bounding box center [370, 98] width 203 height 16
type input "[PERSON_NAME]"
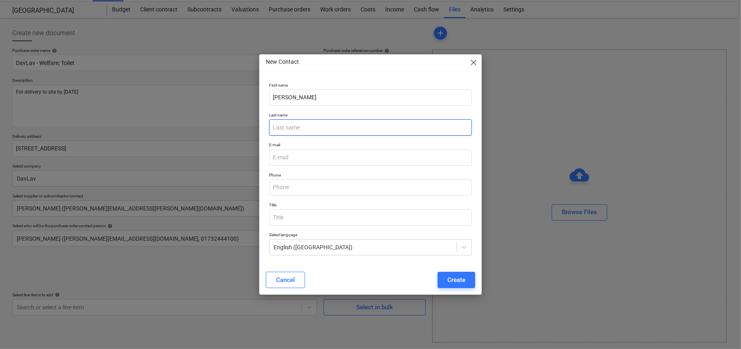
click at [320, 127] on input "text" at bounding box center [370, 127] width 203 height 16
type textarea "x"
type input "[PERSON_NAME]"
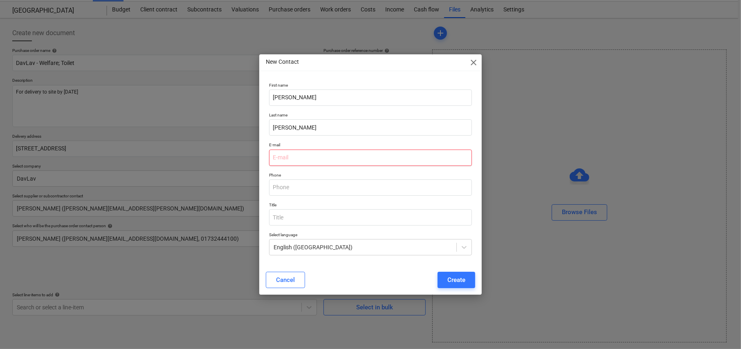
click at [286, 156] on input "email" at bounding box center [370, 158] width 203 height 16
type textarea "x"
paste input "[PERSON_NAME][EMAIL_ADDRESS][PERSON_NAME][DOMAIN_NAME]"
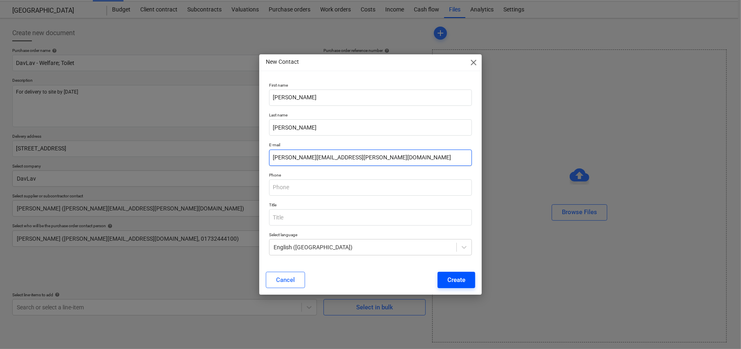
type input "[PERSON_NAME][EMAIL_ADDRESS][PERSON_NAME][DOMAIN_NAME]"
click at [462, 281] on div "Create" at bounding box center [457, 280] width 18 height 11
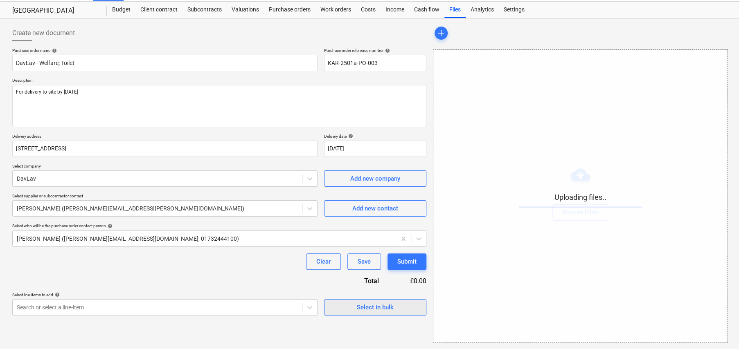
click at [370, 309] on div "Select in bulk" at bounding box center [375, 307] width 37 height 11
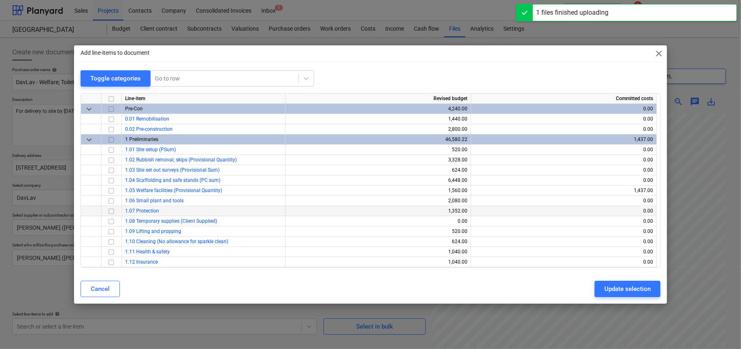
type textarea "x"
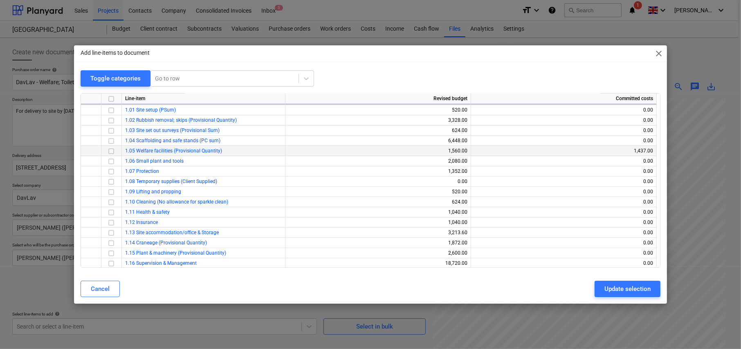
scroll to position [41, 0]
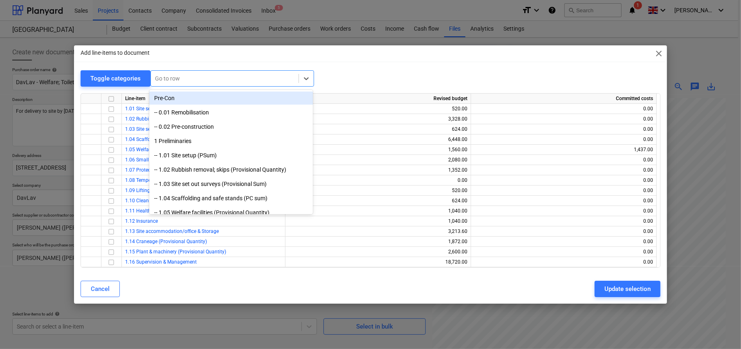
click at [188, 73] on div "Go to row" at bounding box center [225, 78] width 148 height 11
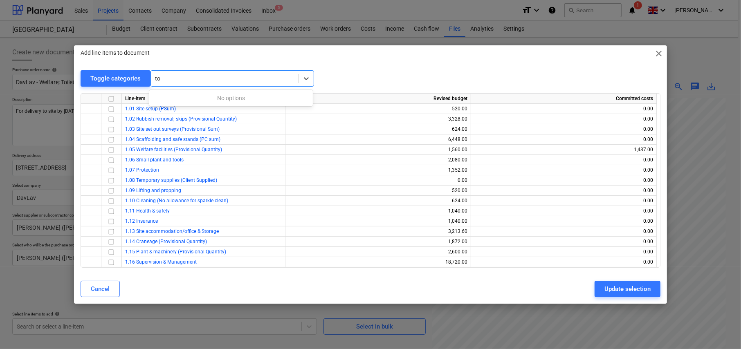
type input "t"
click at [307, 61] on div "Add line-items to document close" at bounding box center [370, 53] width 593 height 16
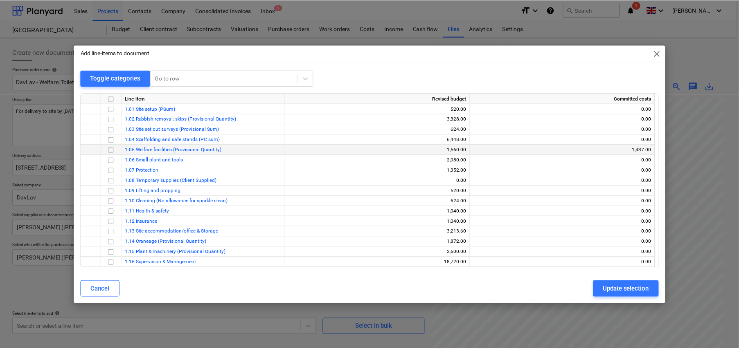
scroll to position [0, 0]
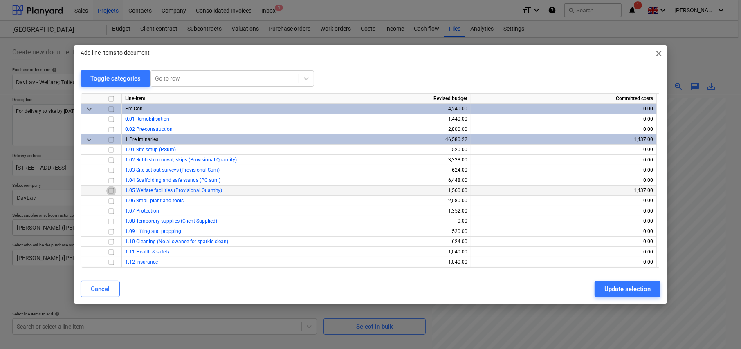
click at [111, 189] on input "checkbox" at bounding box center [111, 191] width 10 height 10
click at [632, 292] on div "Update selection" at bounding box center [628, 289] width 46 height 11
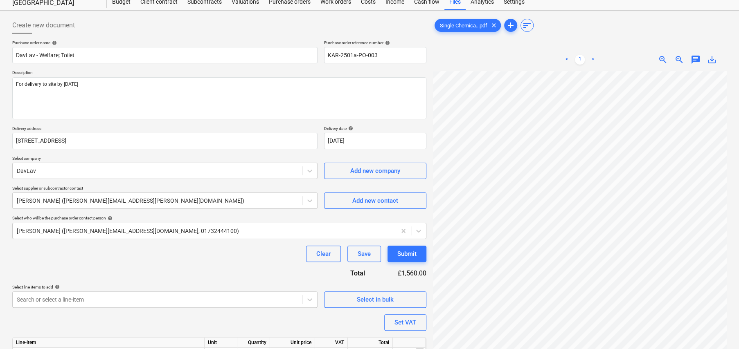
scroll to position [82, 0]
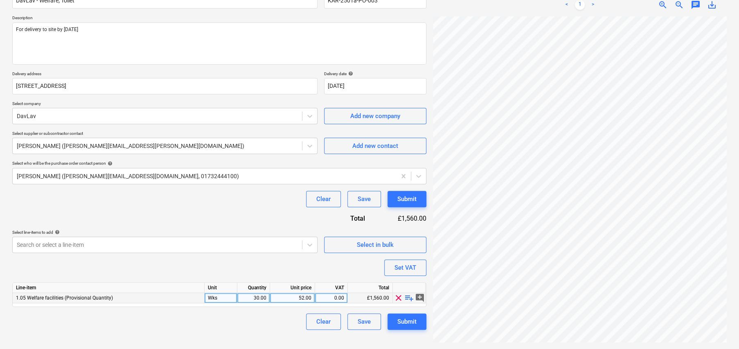
click at [405, 299] on span "playlist_add" at bounding box center [409, 298] width 10 height 10
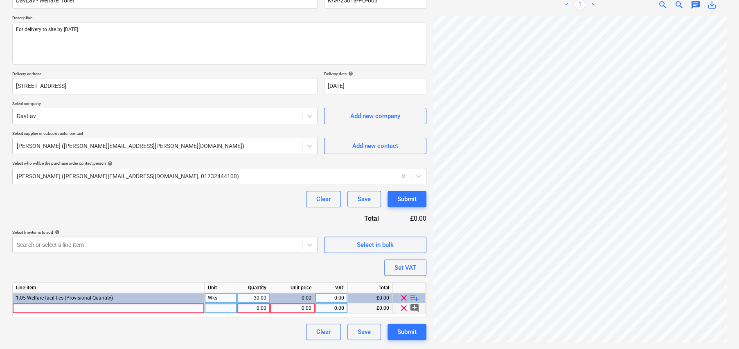
click at [154, 307] on div at bounding box center [109, 309] width 192 height 10
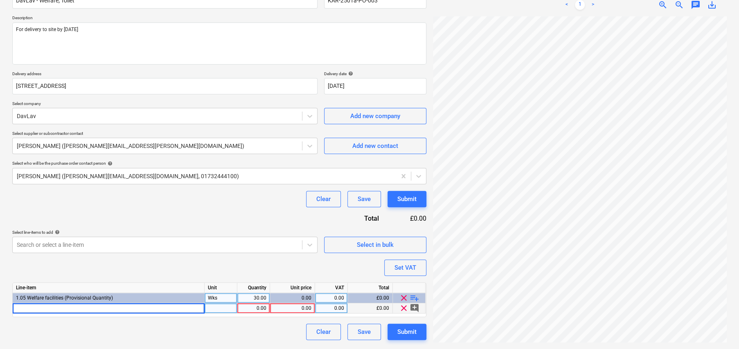
type textarea "x"
type input "CHEMICAL TOILET 110V"
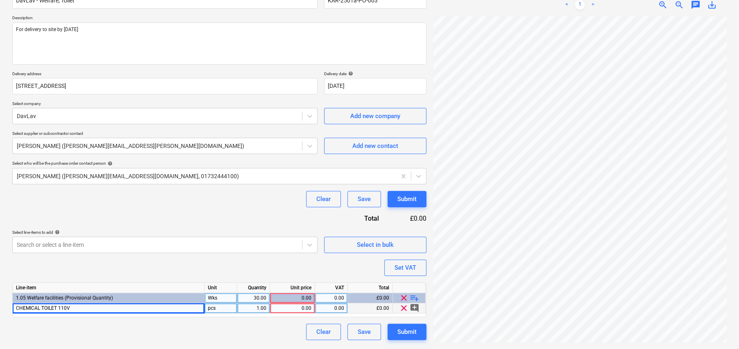
click at [412, 298] on span "playlist_add" at bounding box center [414, 298] width 10 height 10
type textarea "x"
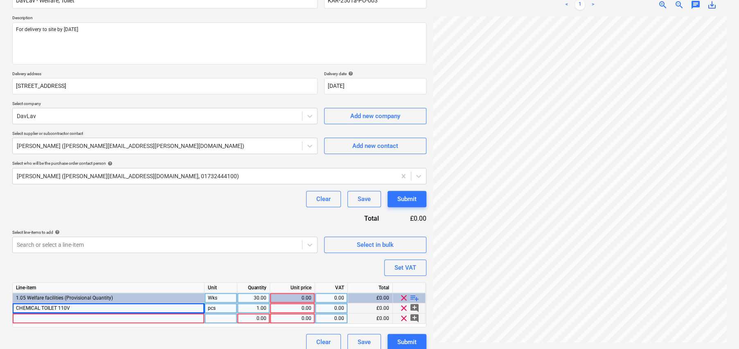
click at [133, 318] on div at bounding box center [109, 319] width 192 height 10
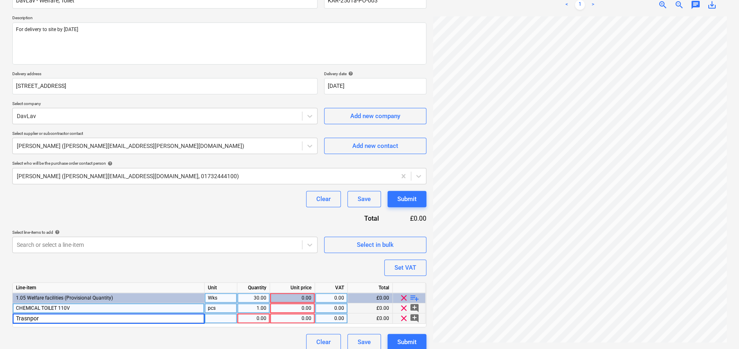
type input "Trasnport"
type textarea "x"
type input "EA"
type textarea "x"
type input "Wks"
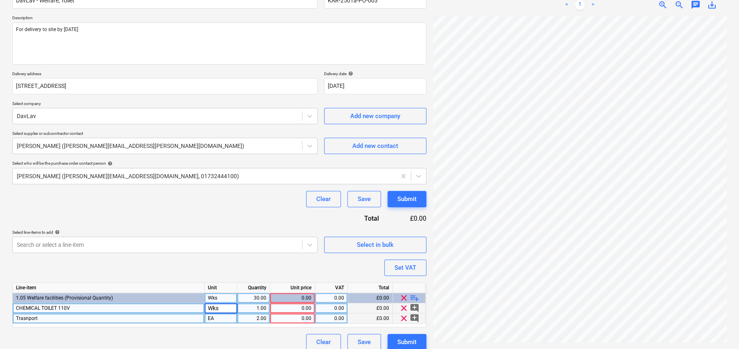
type textarea "x"
type input "26"
type textarea "x"
type input "20"
type textarea "x"
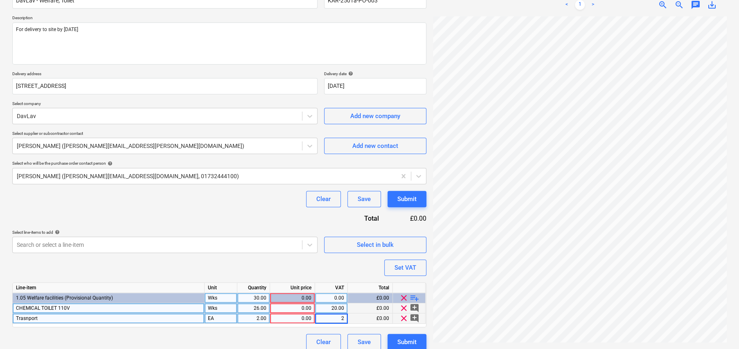
type input "20"
type textarea "x"
type input "35"
type textarea "x"
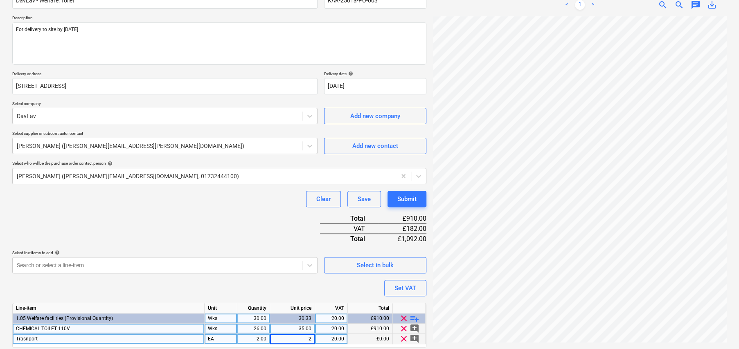
type input "25"
type textarea "x"
type input "30"
type textarea "x"
type input "25"
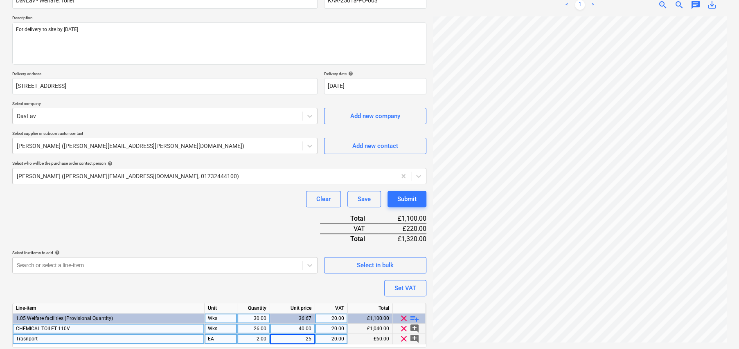
type textarea "x"
type input "35"
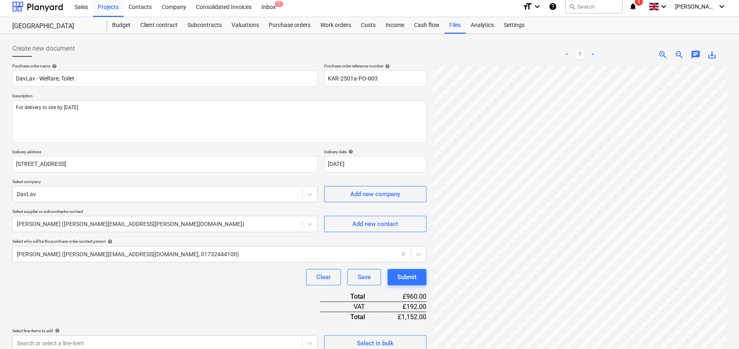
scroll to position [0, 0]
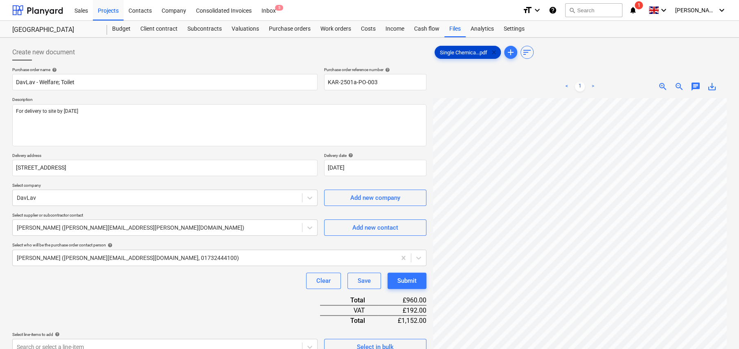
click at [495, 52] on span "clear" at bounding box center [494, 52] width 10 height 10
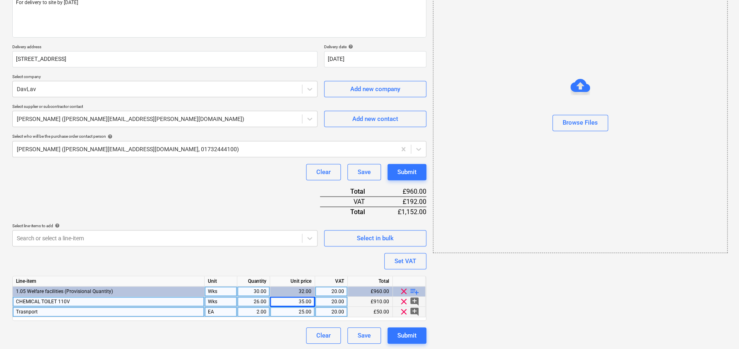
scroll to position [109, 0]
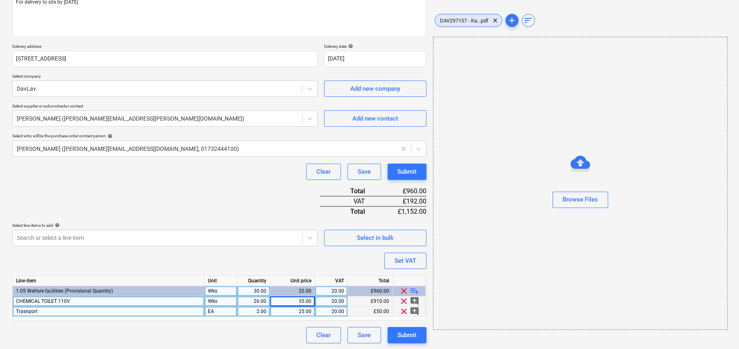
click at [463, 23] on span "DAV297157 - Ka...pdf" at bounding box center [464, 21] width 58 height 6
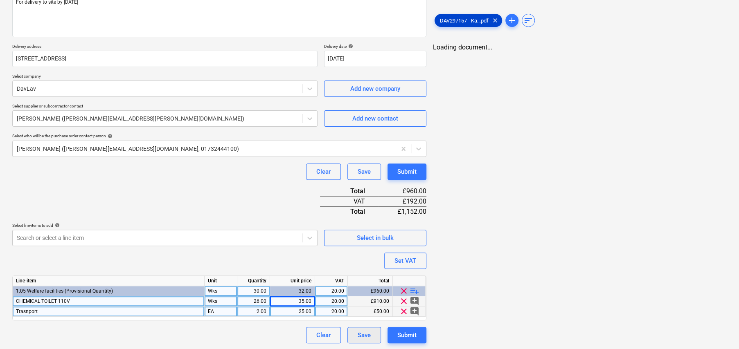
type textarea "x"
click at [367, 337] on div "Save" at bounding box center [364, 335] width 13 height 11
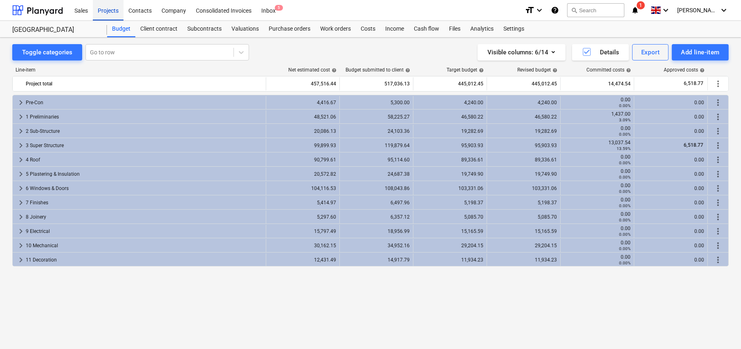
click at [113, 11] on div "Projects" at bounding box center [108, 10] width 31 height 21
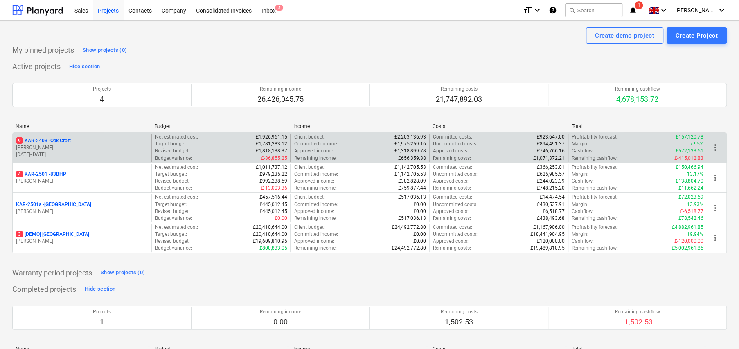
click at [68, 142] on p "9 KAR-2403 - Oak Croft" at bounding box center [43, 140] width 55 height 7
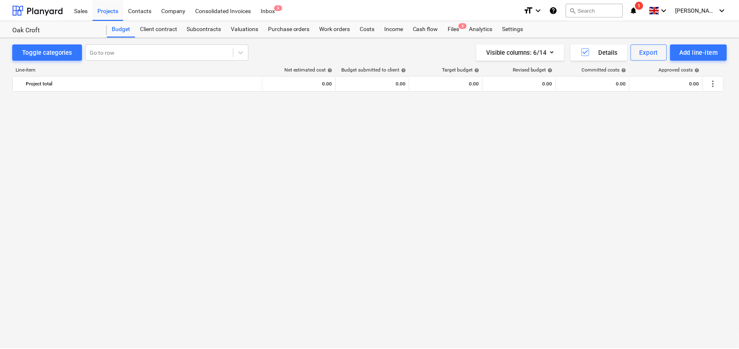
scroll to position [873, 0]
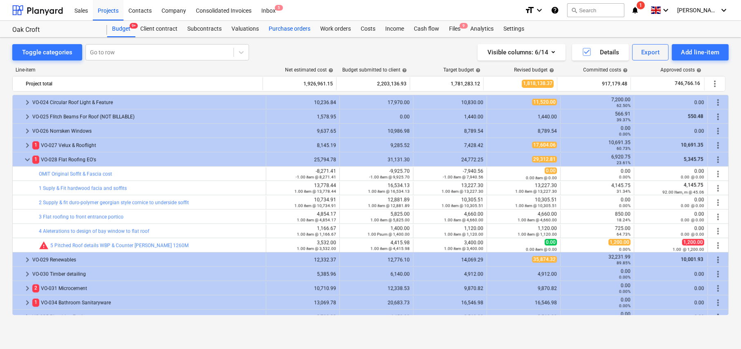
click at [285, 30] on div "Purchase orders" at bounding box center [290, 29] width 52 height 16
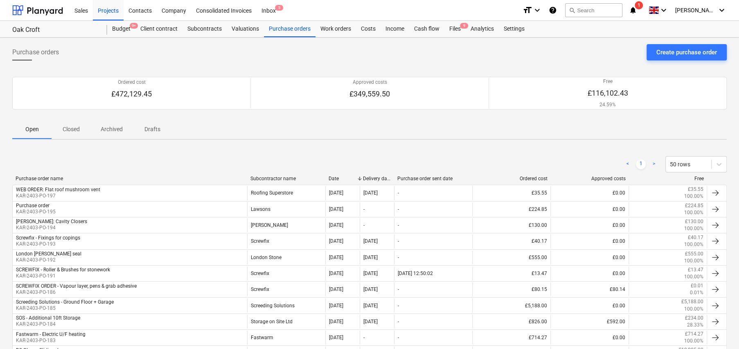
click at [272, 178] on div "Subcontractor name" at bounding box center [286, 179] width 72 height 6
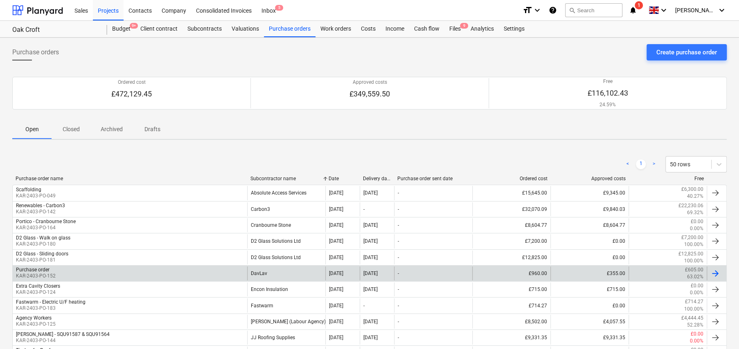
click at [270, 268] on div "DavLav" at bounding box center [286, 274] width 78 height 14
